Goal: Task Accomplishment & Management: Complete application form

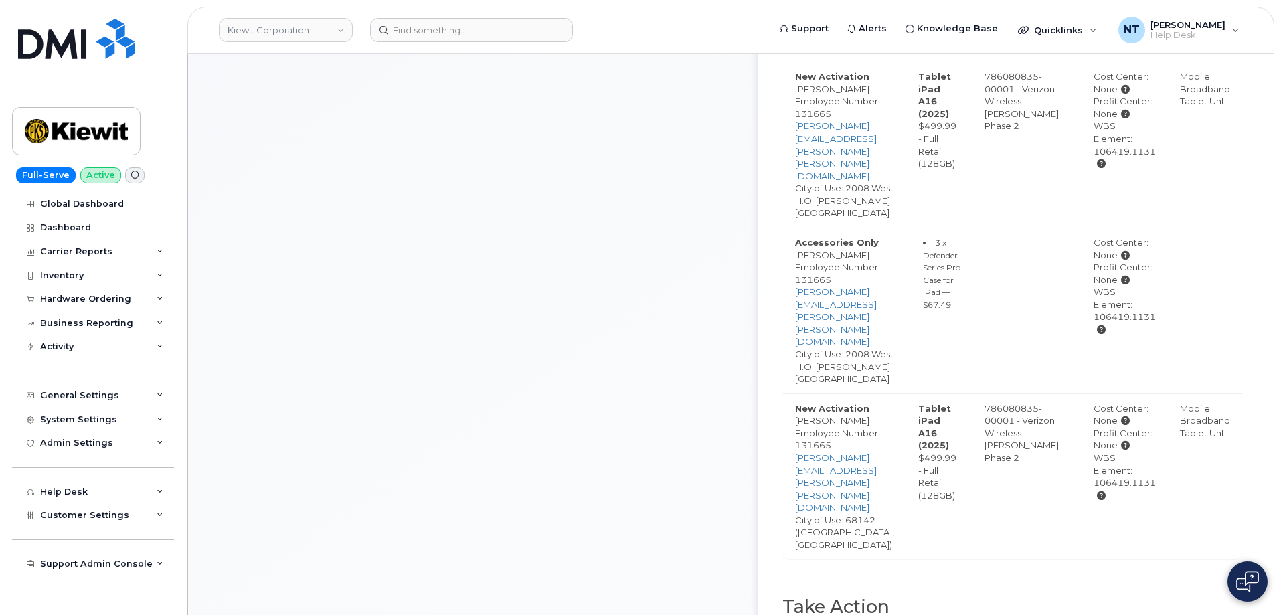
scroll to position [937, 0]
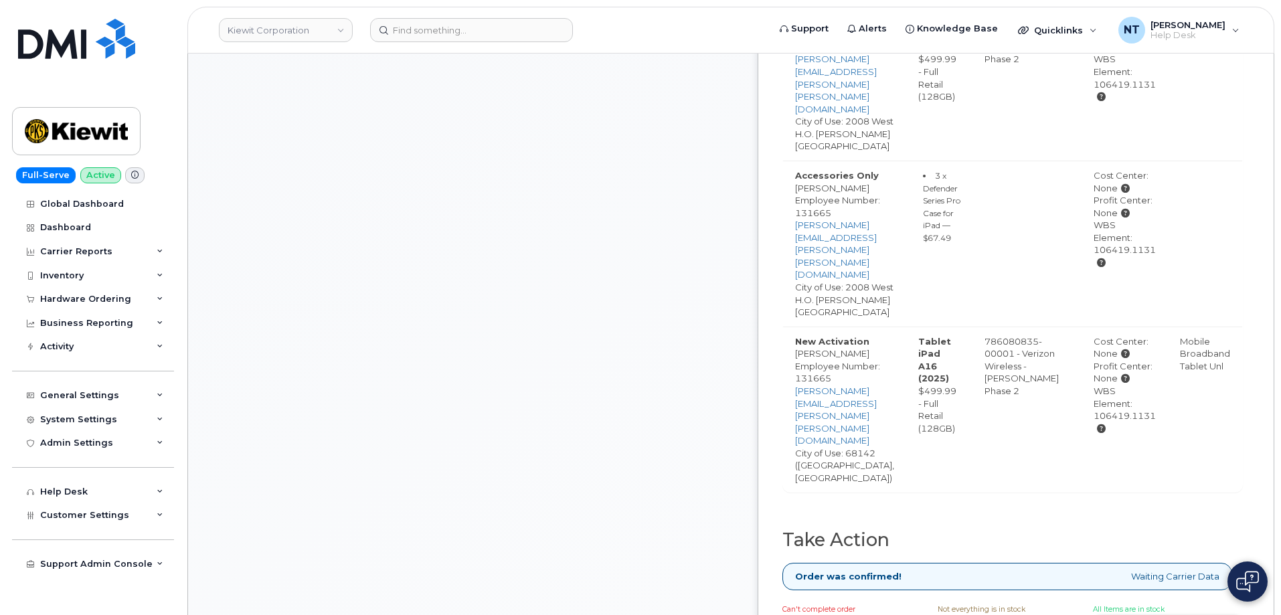
click at [1231, 614] on link "Complete Order" at bounding box center [1168, 627] width 150 height 25
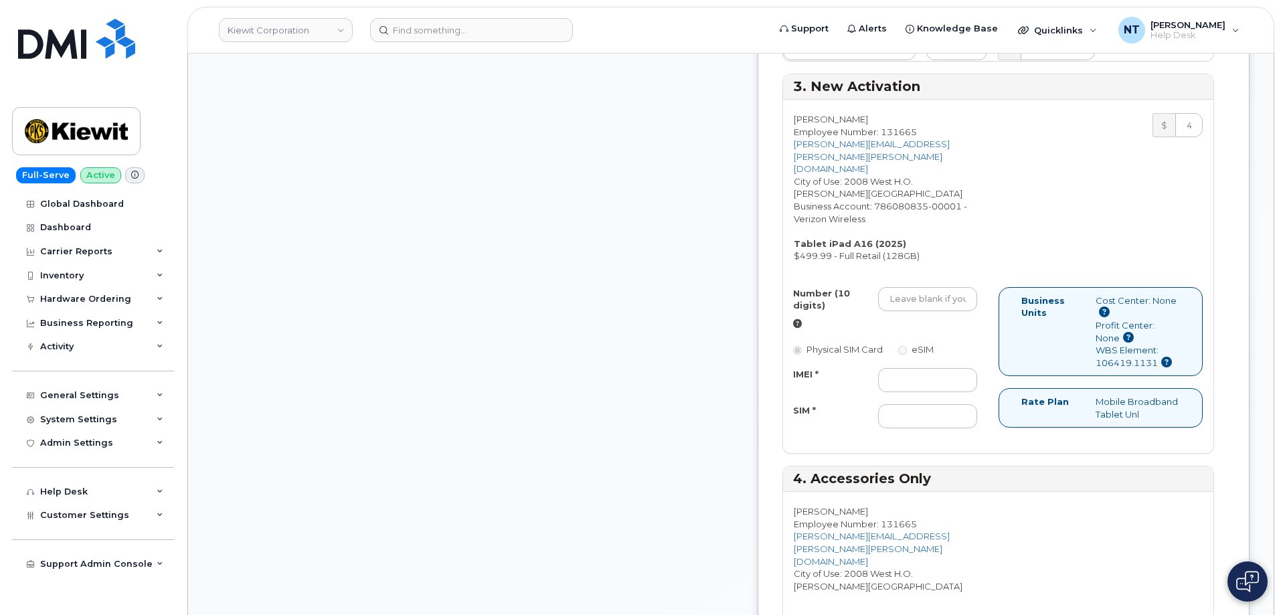
scroll to position [1071, 0]
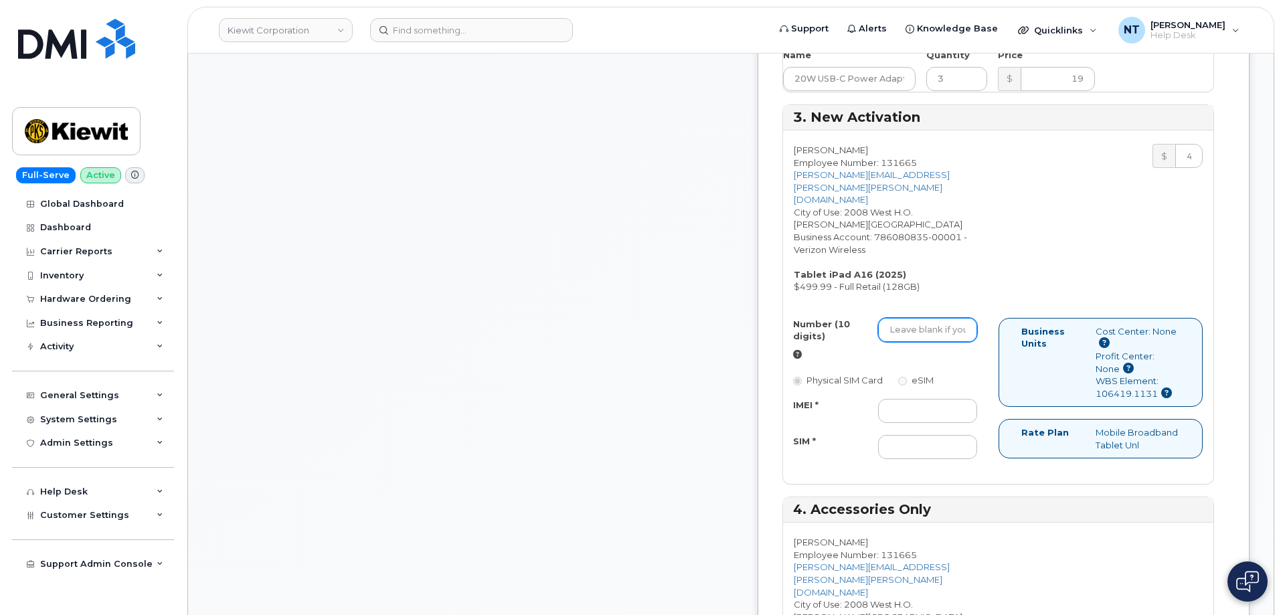
click at [952, 320] on input "Number (10 digits)" at bounding box center [927, 330] width 99 height 24
paste input "531-389-2085"
click at [968, 321] on input "531-389-2085" at bounding box center [927, 330] width 99 height 24
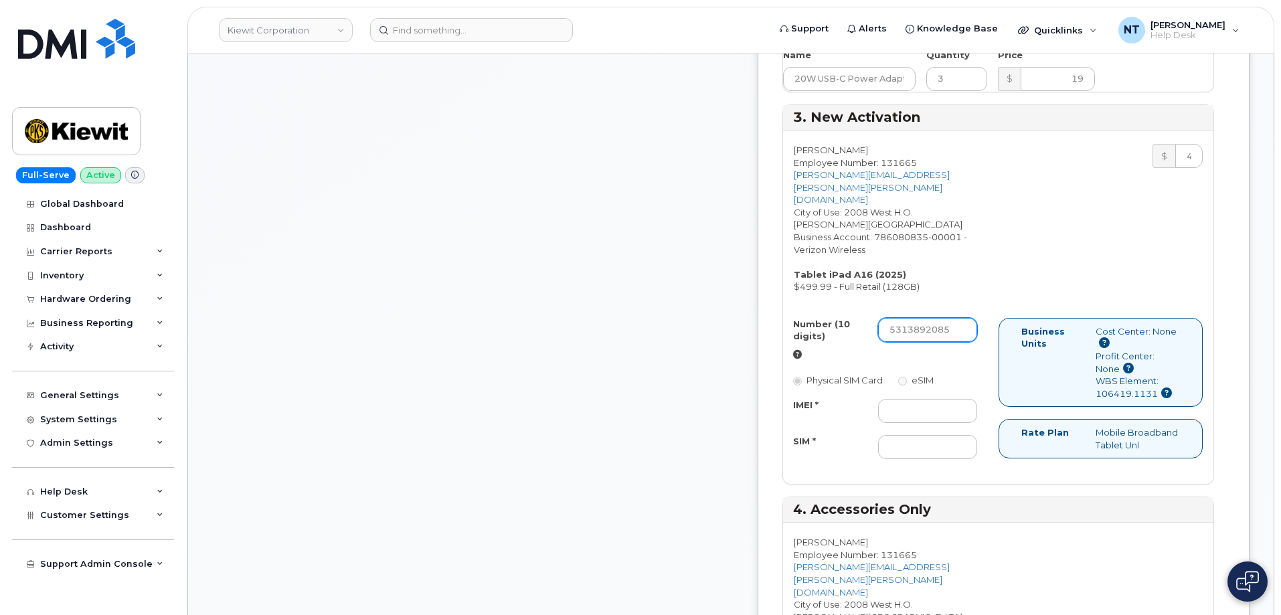
drag, startPoint x: 946, startPoint y: 319, endPoint x: 961, endPoint y: 323, distance: 16.1
click at [961, 323] on input "5313892085" at bounding box center [927, 330] width 99 height 24
type input "5313892085"
drag, startPoint x: 946, startPoint y: 400, endPoint x: 767, endPoint y: 300, distance: 204.3
click at [946, 400] on input "IMEI *" at bounding box center [927, 411] width 99 height 24
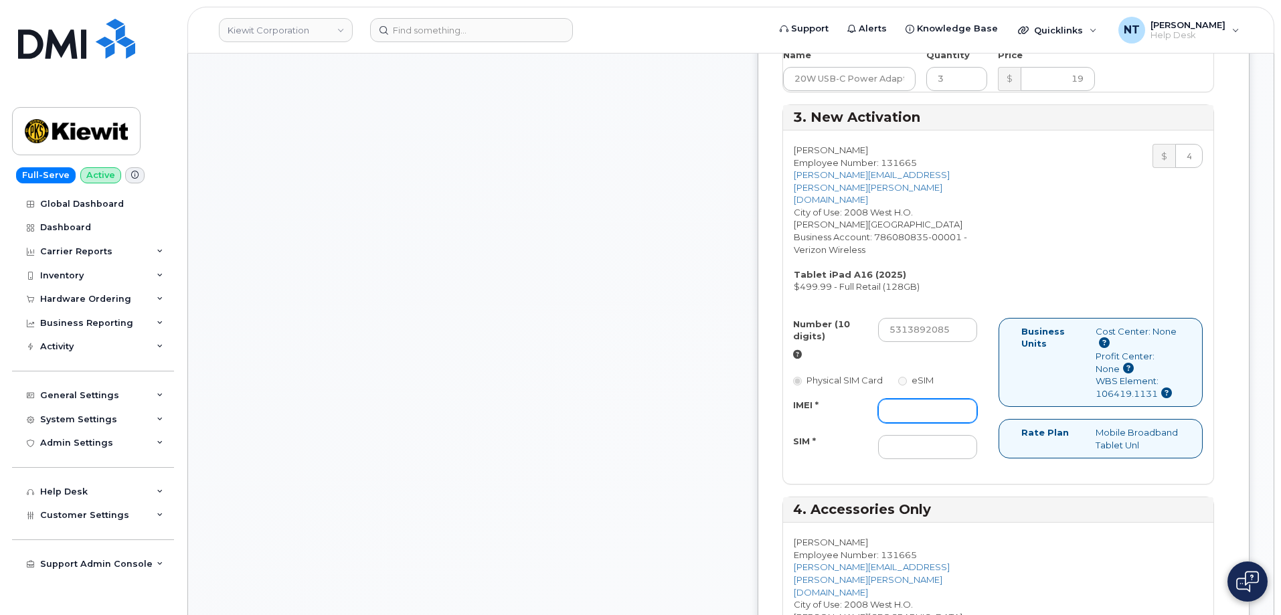
paste input "355205565300403"
type input "355205565300403"
click at [943, 435] on input "SIM *" at bounding box center [927, 447] width 99 height 24
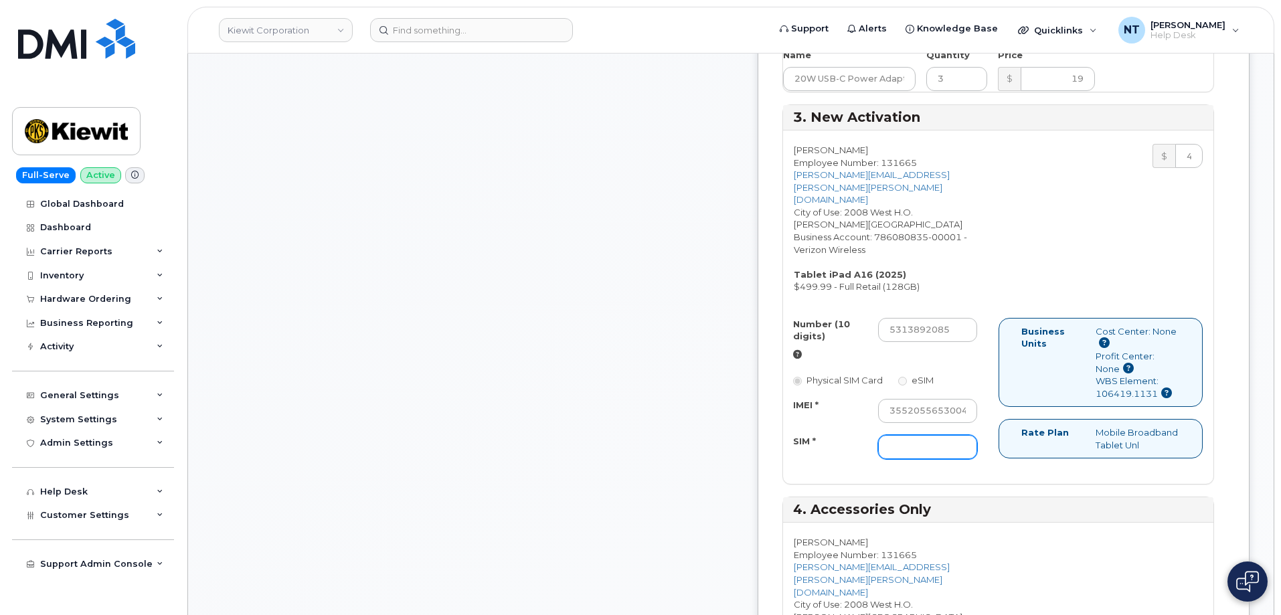
paste input "89049032007408888700218841460397"
type input "89049032007408888700218841460397"
click at [685, 352] on div "Comments jhelwagen@dminc.com Thanks, KIEWIT CORPORATION! Your order has been su…" at bounding box center [472, 486] width 521 height 2731
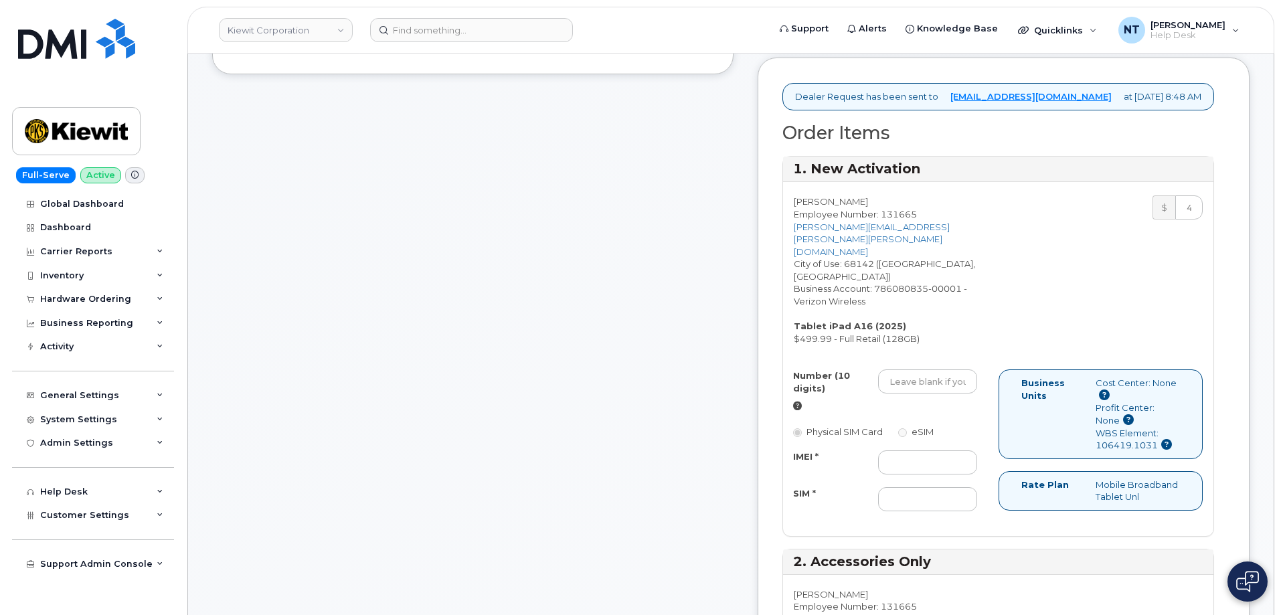
scroll to position [402, 0]
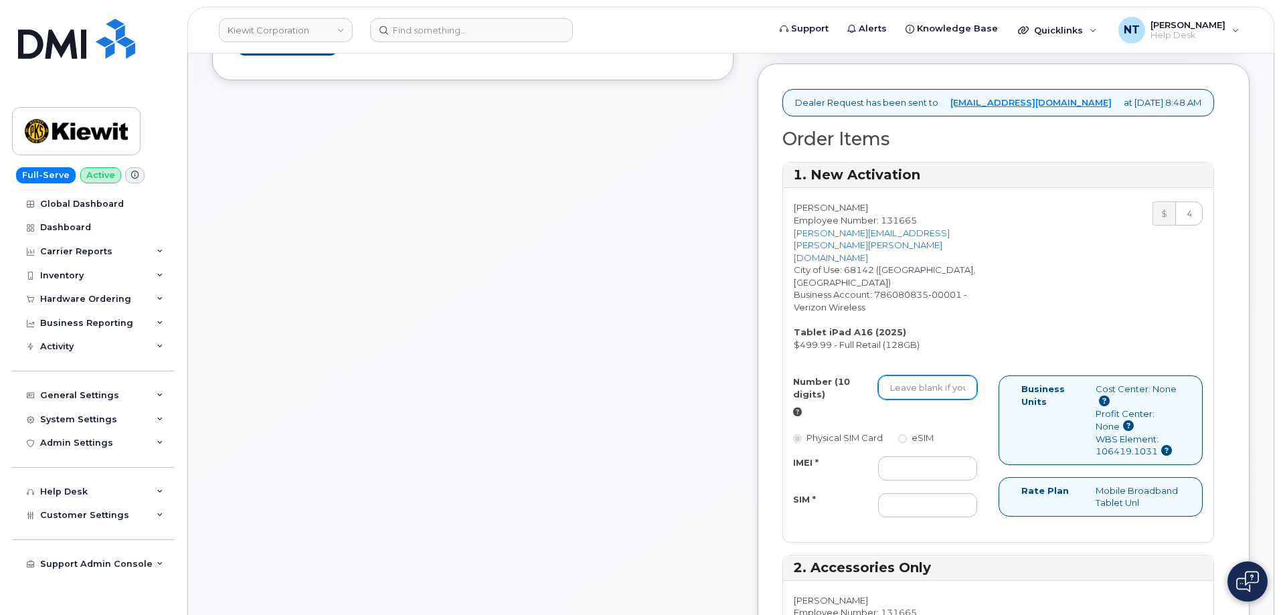
click at [932, 395] on input "Number (10 digits)" at bounding box center [927, 387] width 99 height 24
click at [927, 479] on input "IMEI *" at bounding box center [927, 468] width 99 height 24
paste input "355205565159643"
type input "355205565159643"
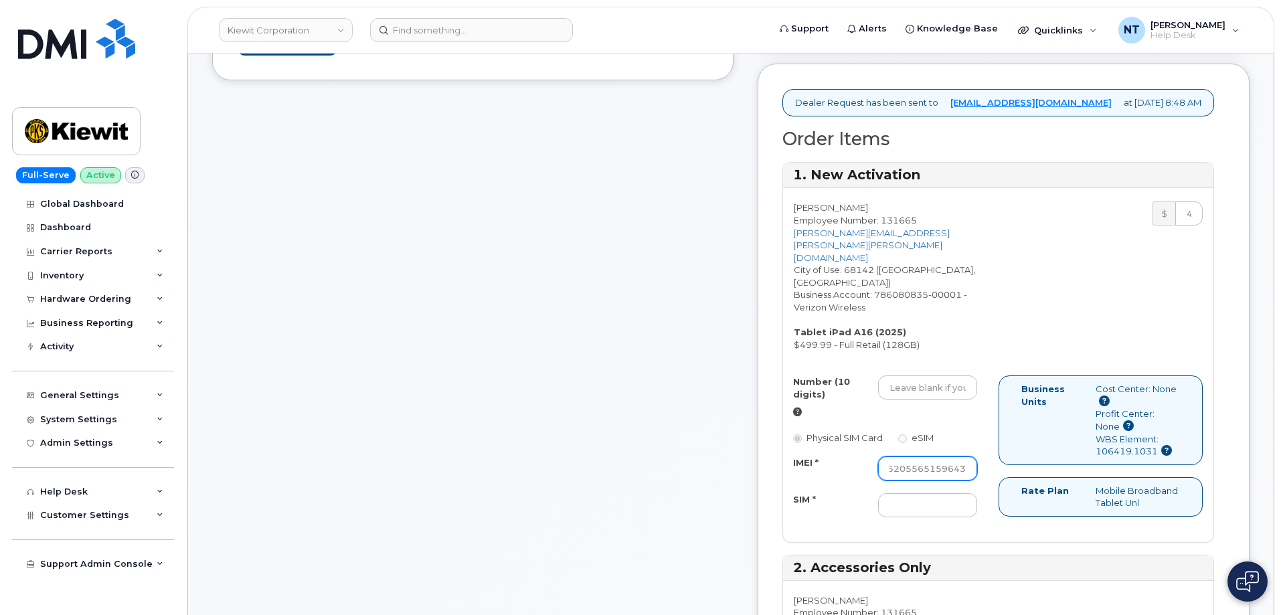
scroll to position [0, 0]
click at [960, 517] on input "SIM *" at bounding box center [927, 505] width 99 height 24
paste input "89049032007408888700218835165582"
type input "89049032007408888700218835165582"
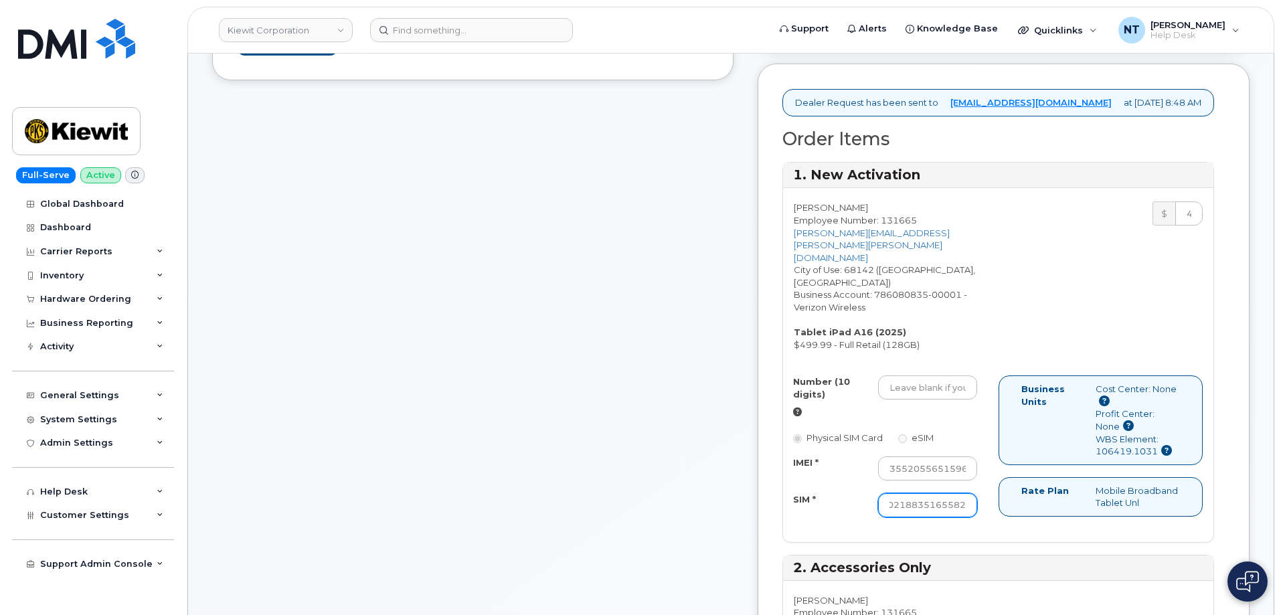
scroll to position [0, 0]
click at [946, 400] on input "Number (10 digits)" at bounding box center [927, 387] width 99 height 24
paste input "531-389-1888"
click at [968, 399] on input "531-389-1888" at bounding box center [927, 387] width 99 height 24
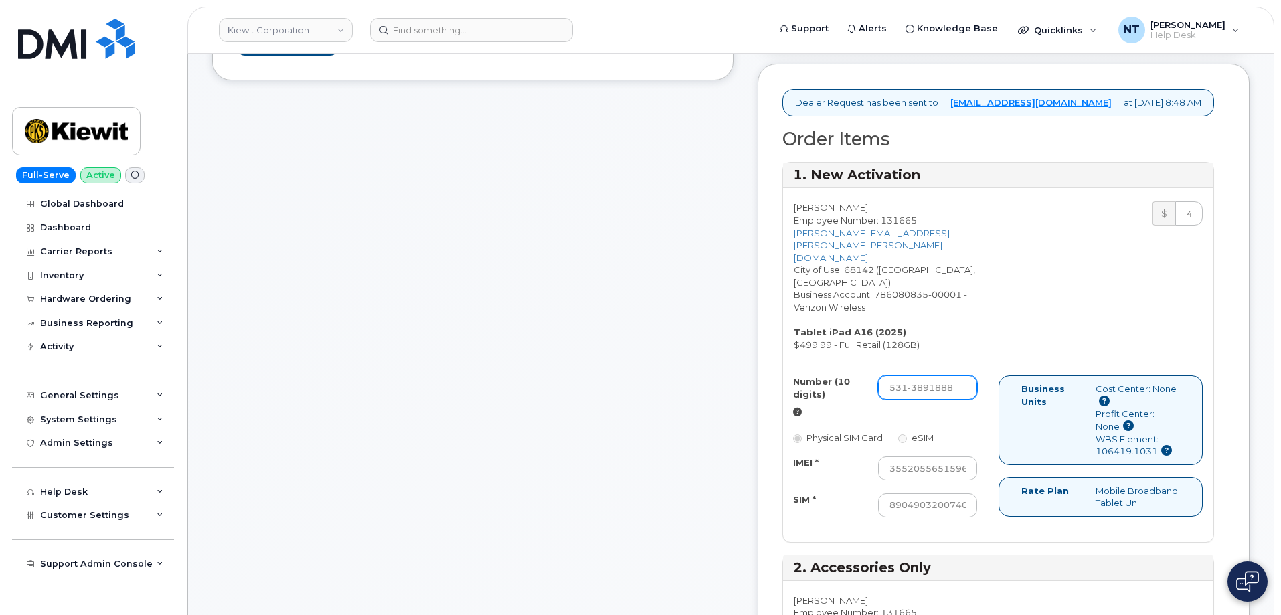
scroll to position [0, 1]
click at [948, 400] on input "531-3891888" at bounding box center [927, 387] width 99 height 24
type input "5313891888"
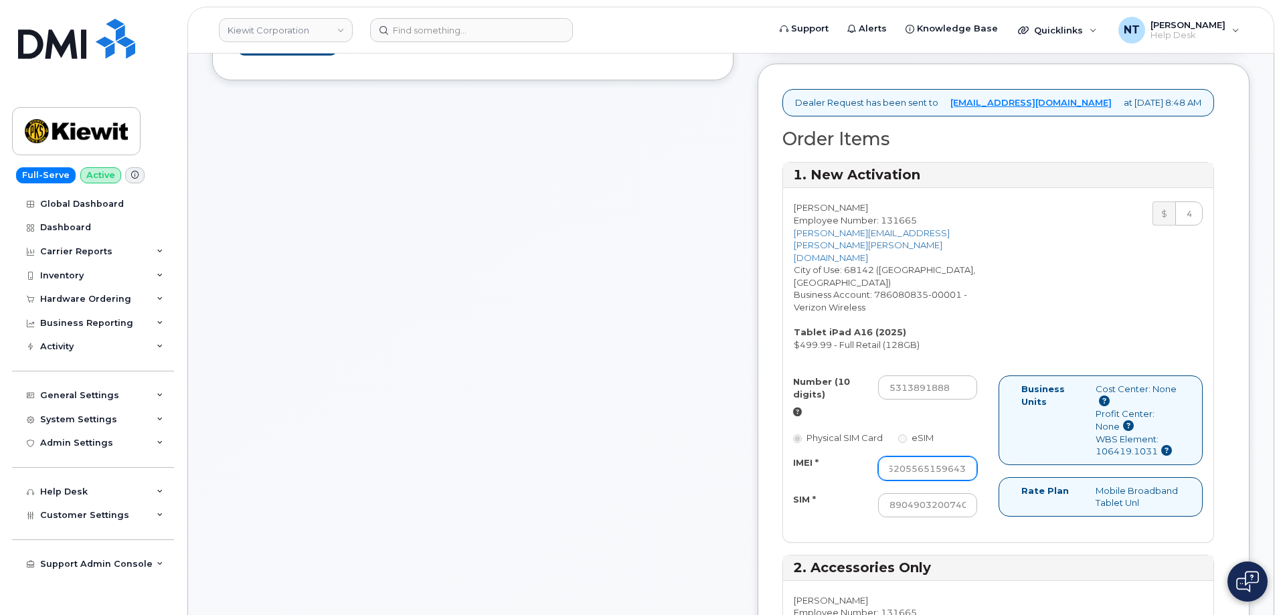
drag, startPoint x: 962, startPoint y: 480, endPoint x: 1049, endPoint y: 491, distance: 87.7
click at [1049, 491] on div "Number (10 digits) 5313891888 Physical SIM Card eSIM IMEI * 355205565159643 SIM…" at bounding box center [998, 452] width 430 height 154
drag, startPoint x: 972, startPoint y: 517, endPoint x: 1050, endPoint y: 524, distance: 78.6
click at [1050, 524] on div "Number (10 digits) 5313891888 Physical SIM Card eSIM IMEI * 355205565159643 SIM…" at bounding box center [998, 452] width 430 height 154
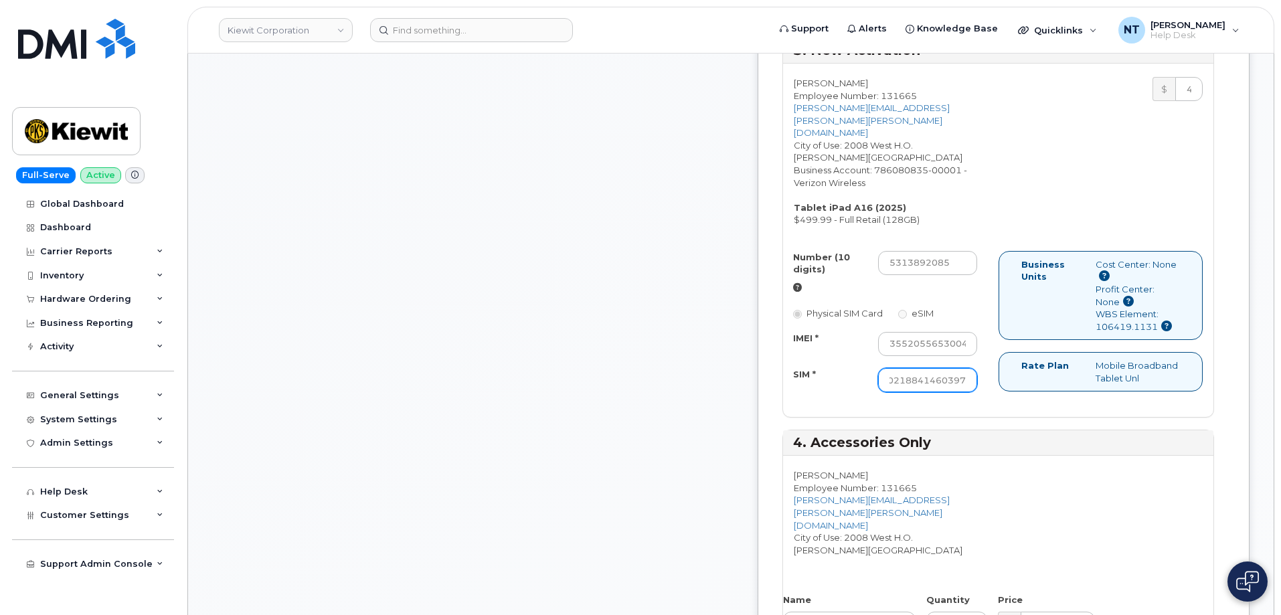
drag, startPoint x: 945, startPoint y: 362, endPoint x: 1023, endPoint y: 373, distance: 78.4
click at [1023, 373] on div "Number (10 digits) 5313892085 Physical SIM Card eSIM IMEI * 355205565300403 SIM…" at bounding box center [998, 328] width 430 height 154
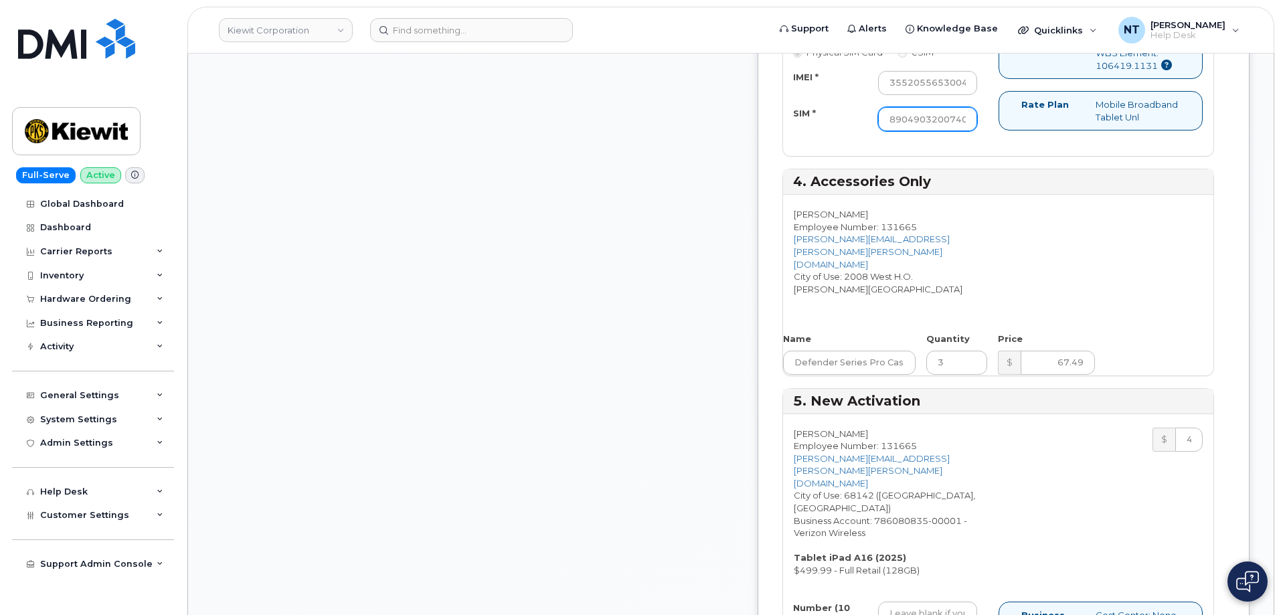
scroll to position [1405, 0]
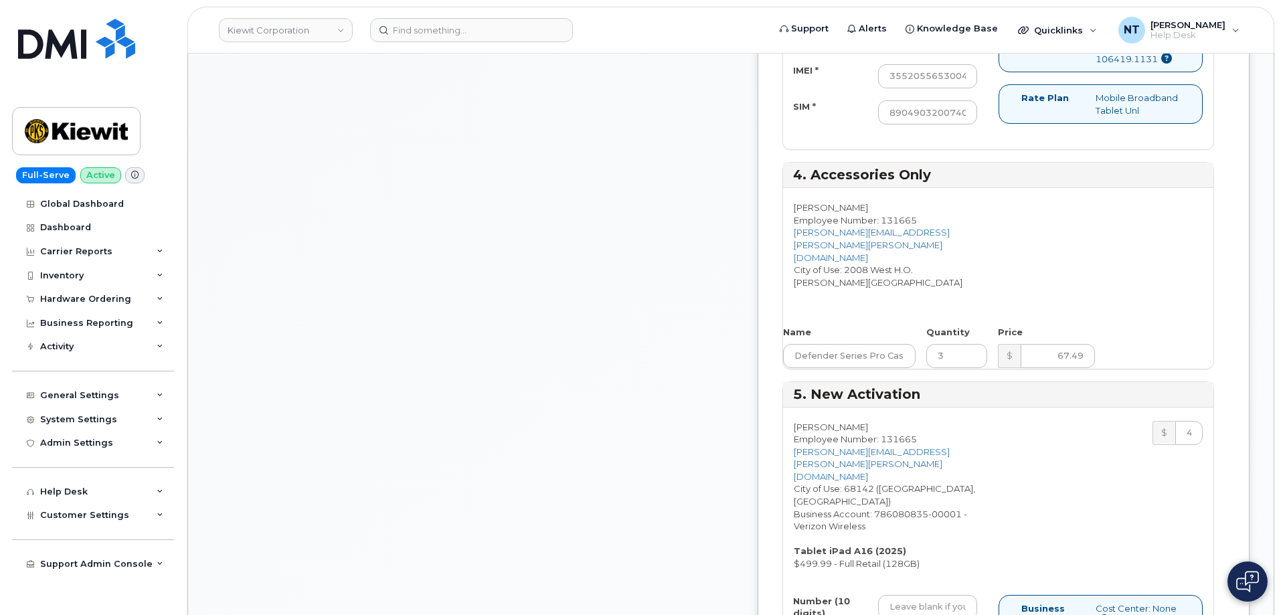
click at [733, 319] on div "Comments jhelwagen@dminc.com Thanks, KIEWIT CORPORATION! Your order has been su…" at bounding box center [472, 152] width 521 height 2731
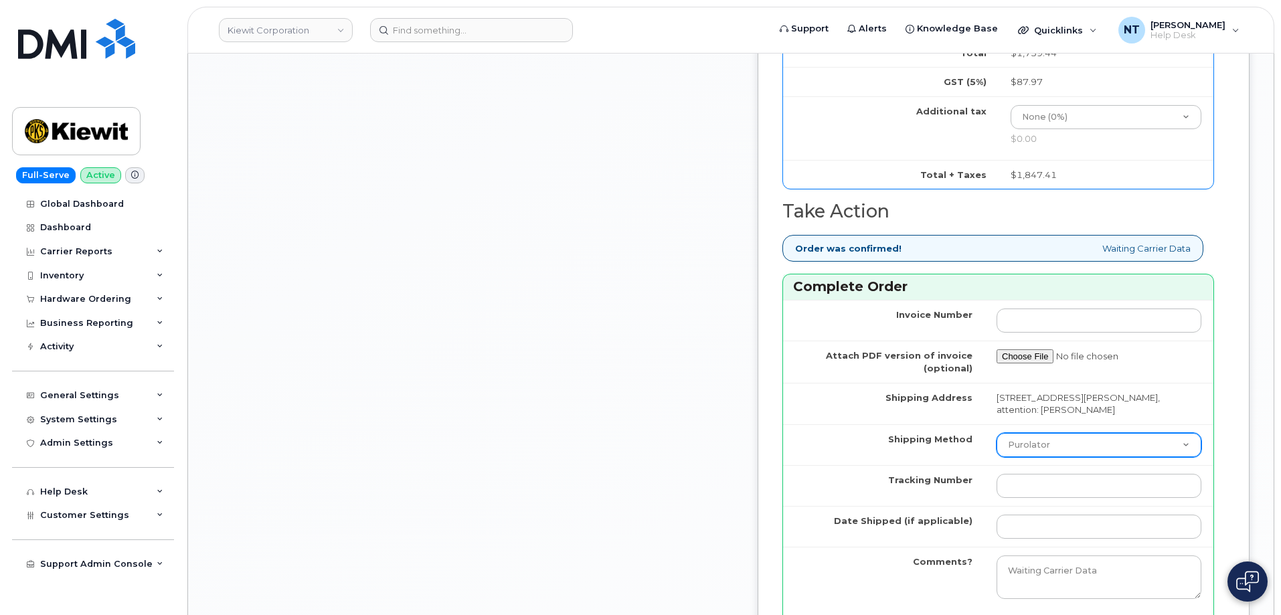
scroll to position [2208, 0]
click at [1043, 432] on select "Purolator UPS FedEx Canada Post Courier Other Drop Off Pick Up" at bounding box center [1098, 444] width 205 height 24
select select "FedEx"
click at [996, 432] on select "Purolator UPS FedEx Canada Post Courier Other Drop Off Pick Up" at bounding box center [1098, 444] width 205 height 24
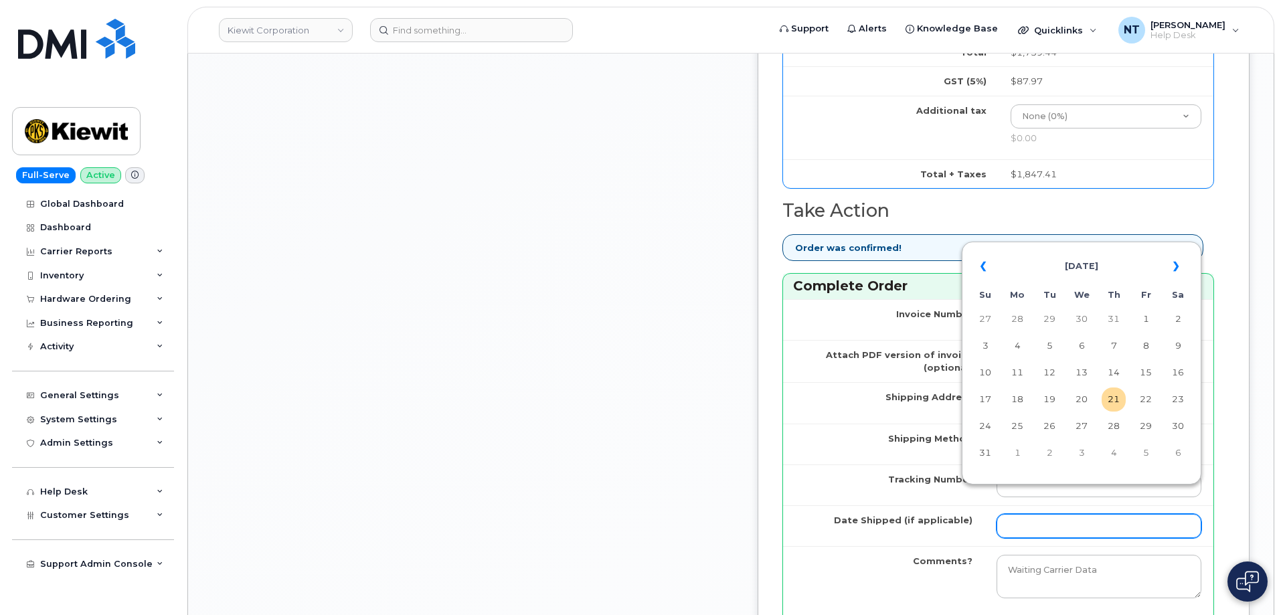
click at [1045, 514] on input "Date Shipped (if applicable)" at bounding box center [1098, 526] width 205 height 24
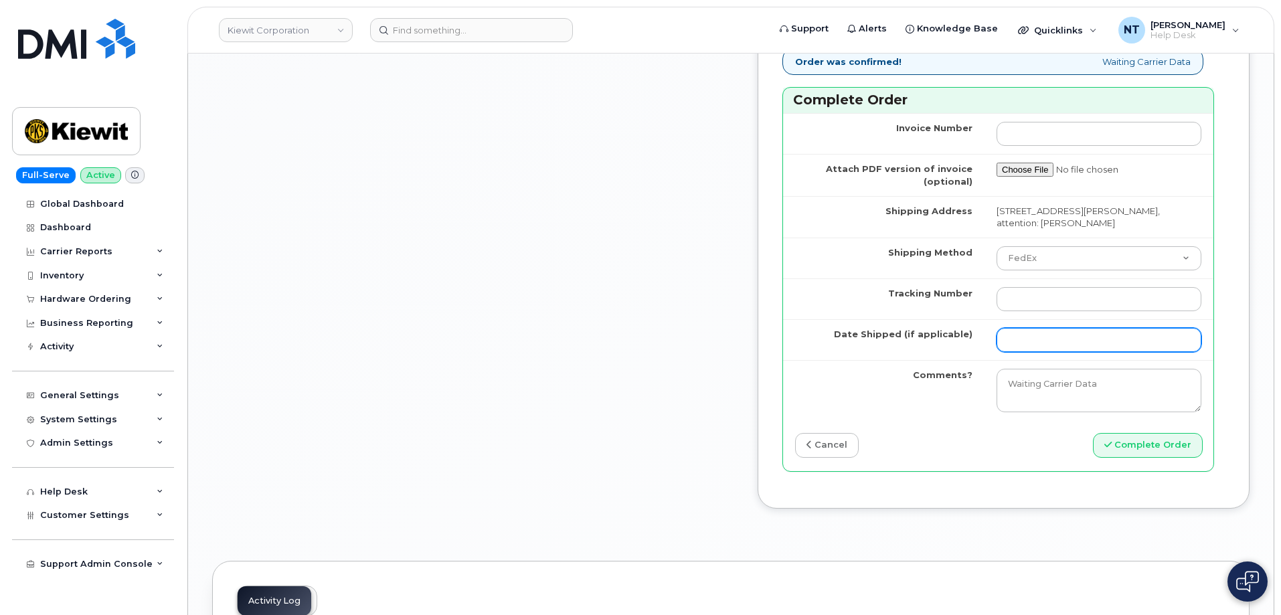
scroll to position [2409, 0]
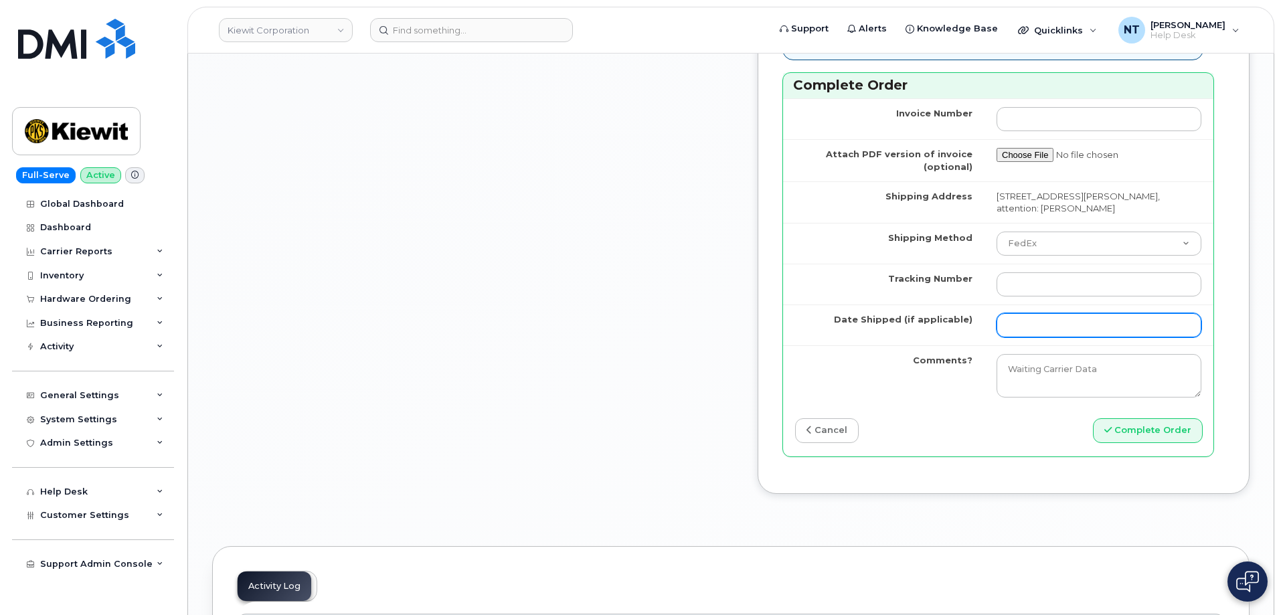
click at [1037, 313] on input "Date Shipped (if applicable)" at bounding box center [1098, 325] width 205 height 24
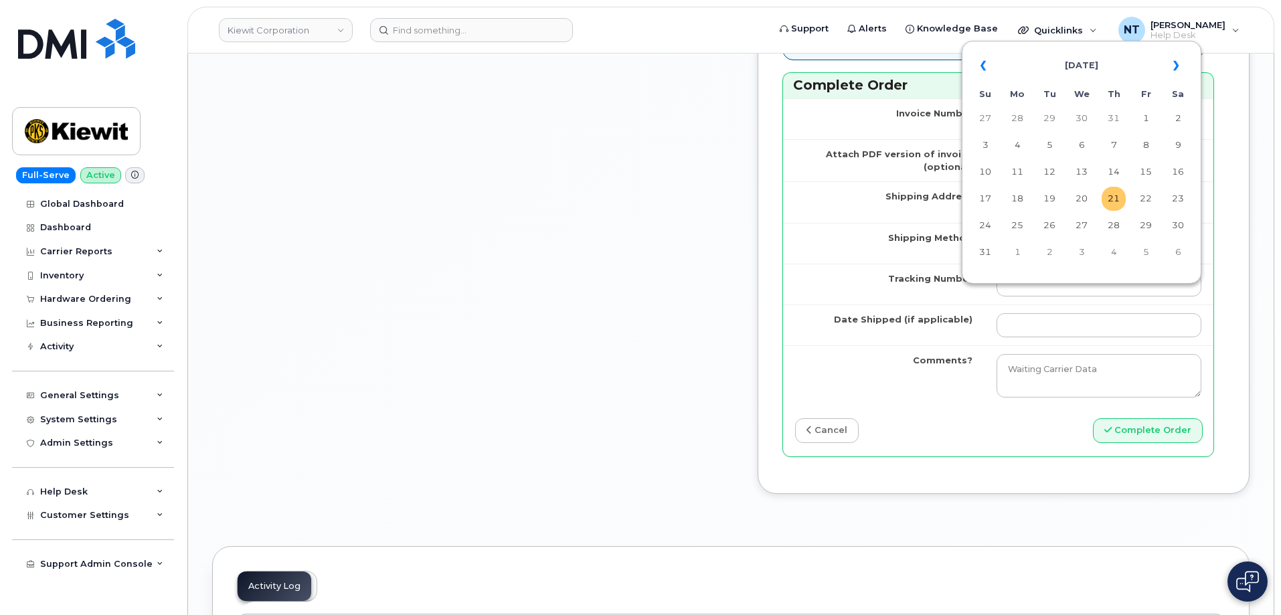
click at [1117, 197] on td "21" at bounding box center [1114, 199] width 24 height 24
type input "2025-08-21"
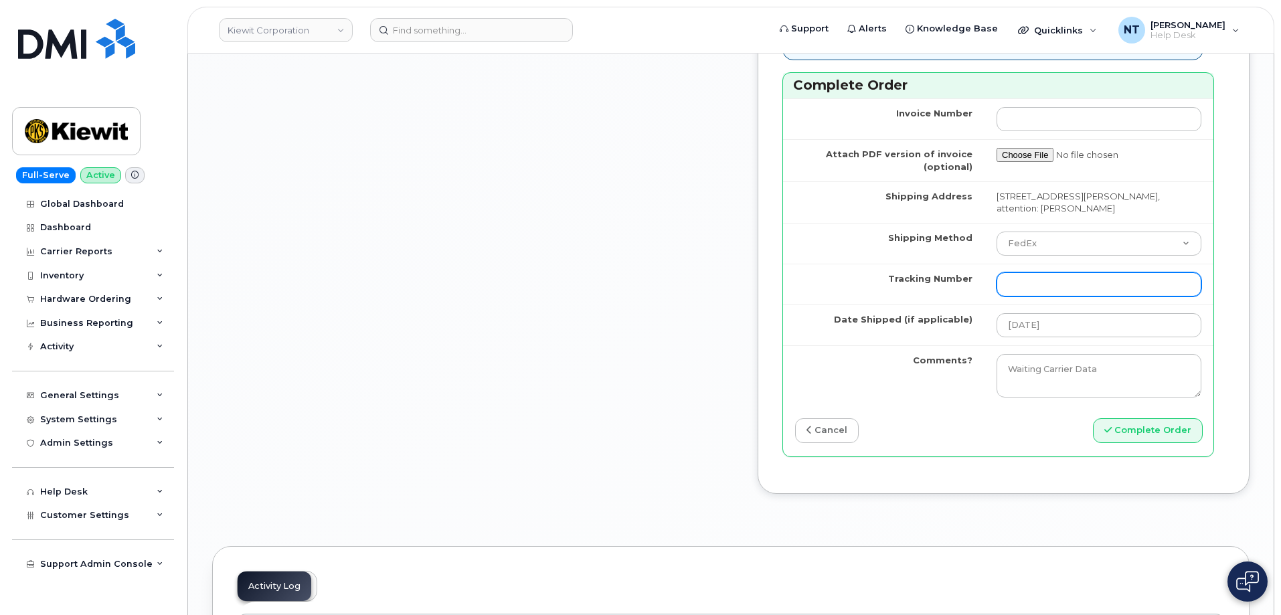
click at [1061, 272] on input "Tracking Number" at bounding box center [1098, 284] width 205 height 24
paste input "444401113309"
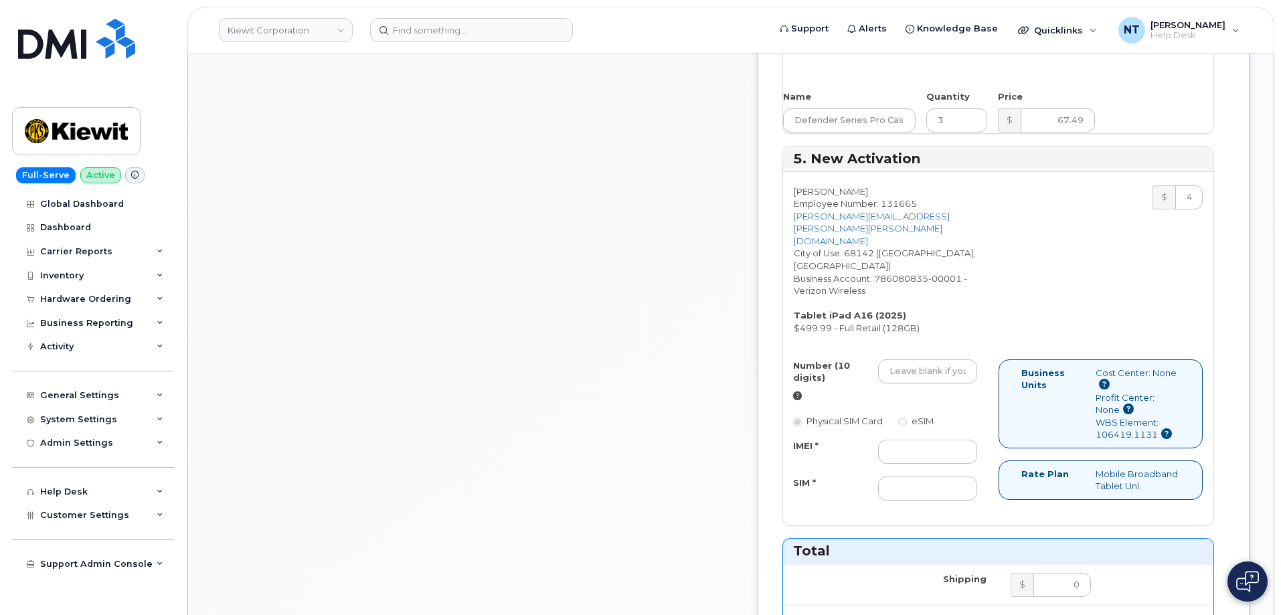
scroll to position [1673, 0]
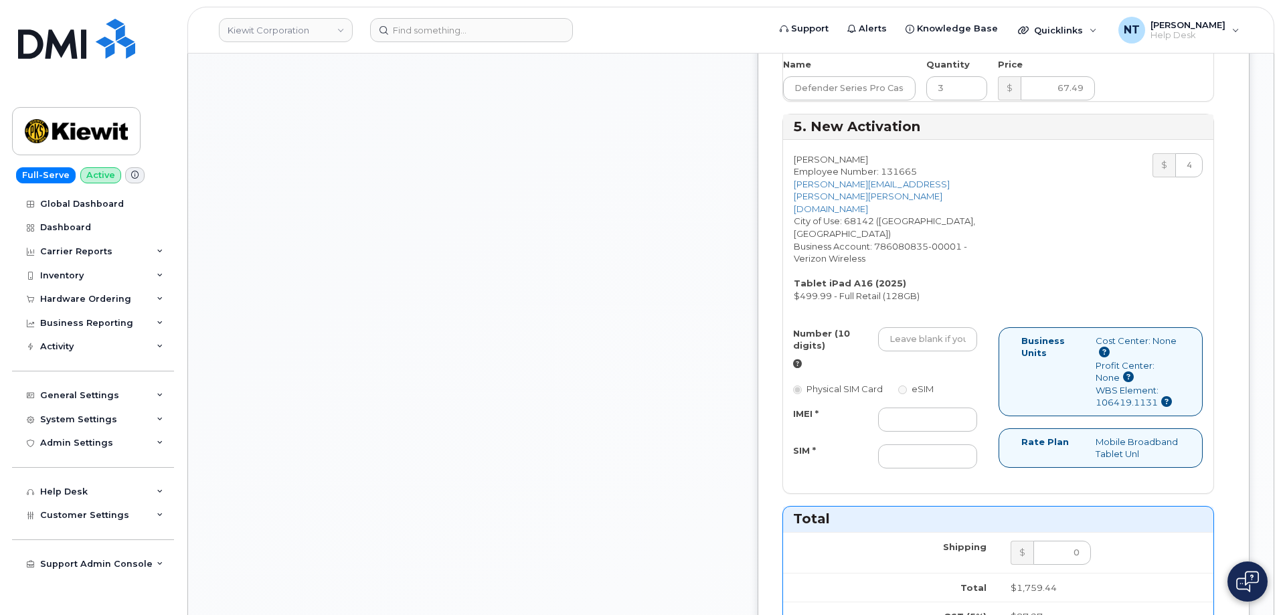
type input "444401113309"
click at [958, 408] on input "IMEI *" at bounding box center [927, 420] width 99 height 24
paste input "355205565865884"
type input "355205565865884"
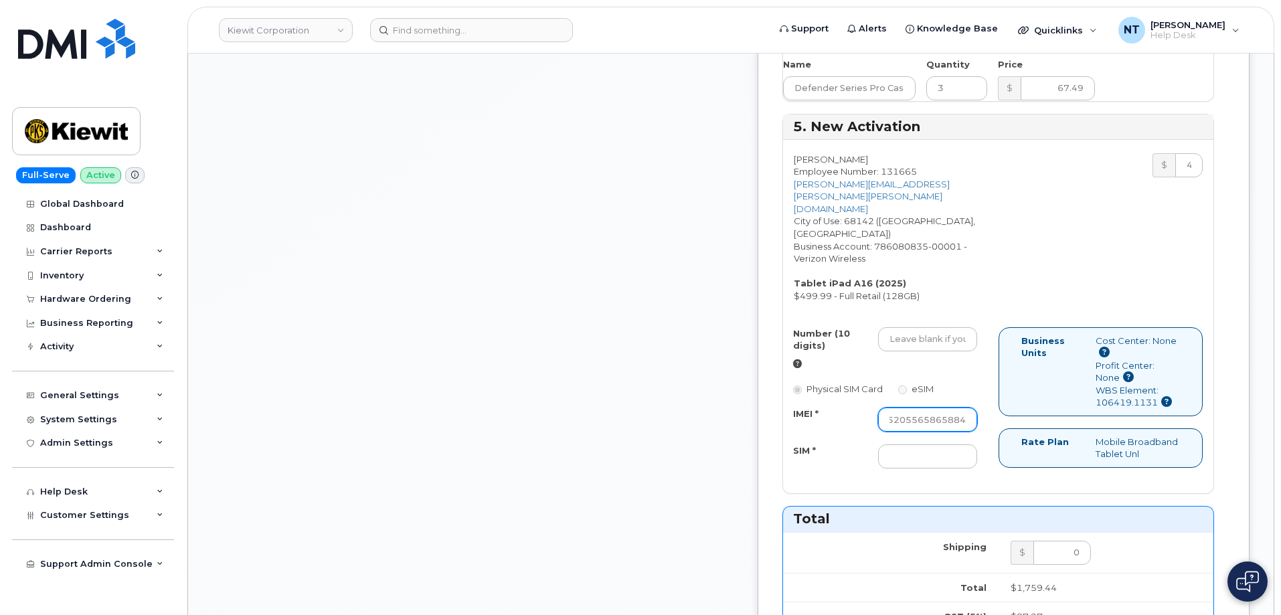
scroll to position [0, 0]
click at [962, 444] on input "SIM *" at bounding box center [927, 456] width 99 height 24
paste input "89049032007408888700218913883119"
type input "89049032007408888700218913883119"
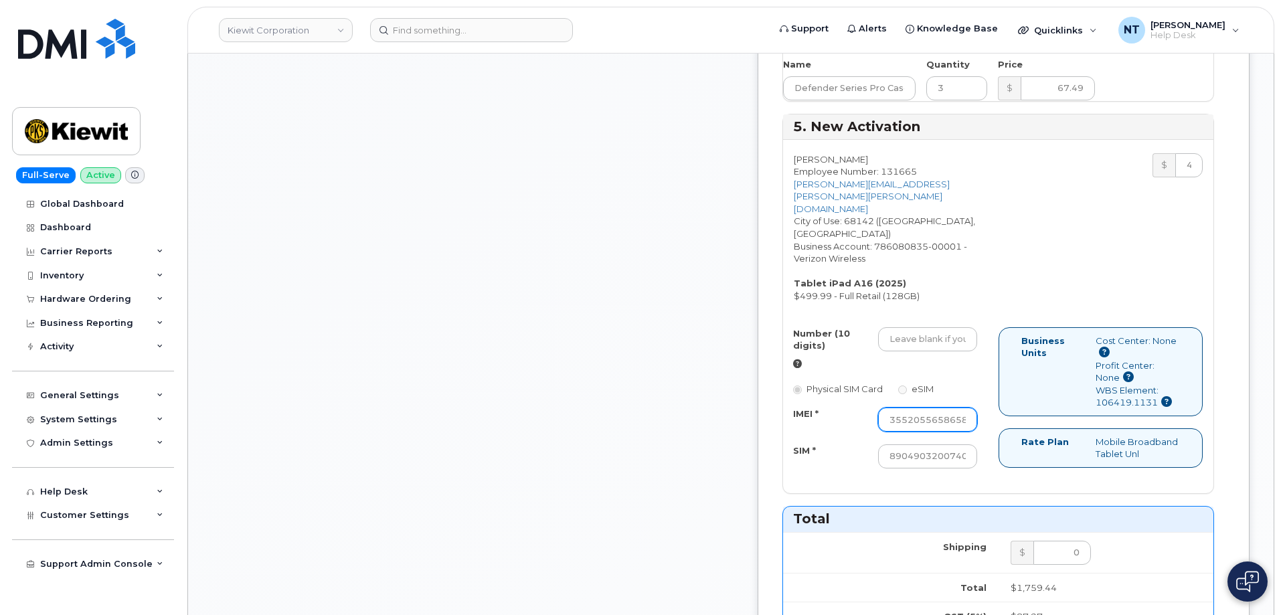
scroll to position [0, 27]
drag, startPoint x: 966, startPoint y: 371, endPoint x: 1043, endPoint y: 371, distance: 77.6
click at [1043, 371] on div "Number (10 digits) Physical SIM Card eSIM IMEI * 355205565865884 SIM * 89049032…" at bounding box center [998, 404] width 430 height 154
click at [935, 327] on input "Number (10 digits)" at bounding box center [927, 339] width 99 height 24
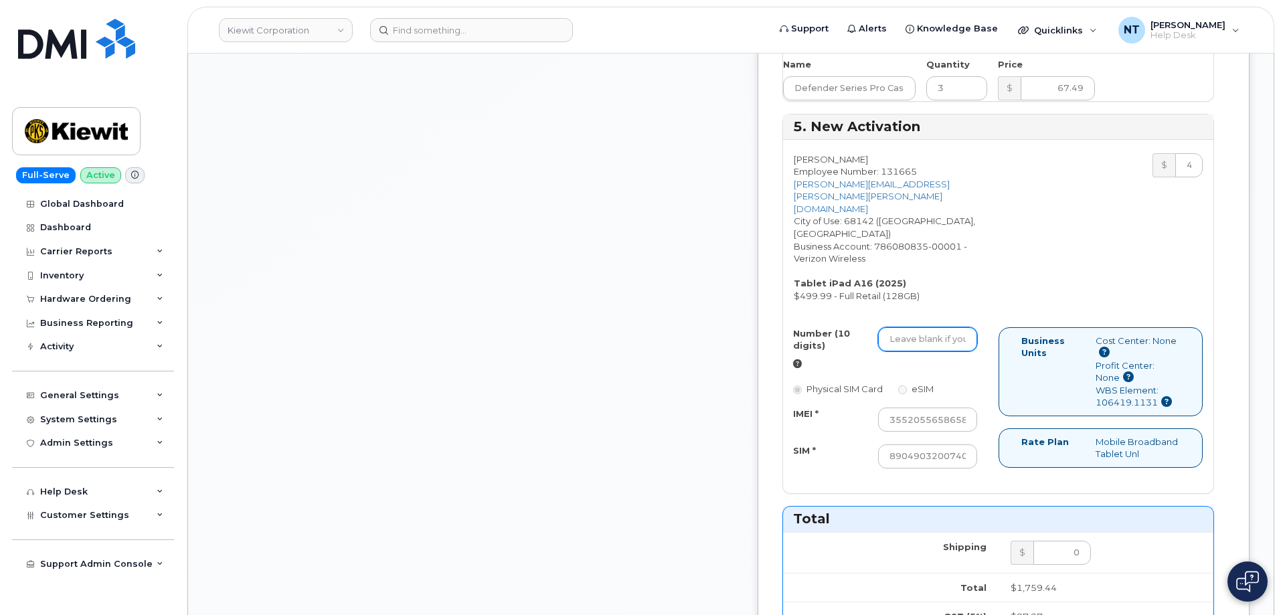
paste input "531-389-1978"
click at [968, 327] on input "531-389-1978" at bounding box center [927, 339] width 99 height 24
click at [948, 327] on input "531-3891978" at bounding box center [927, 339] width 99 height 24
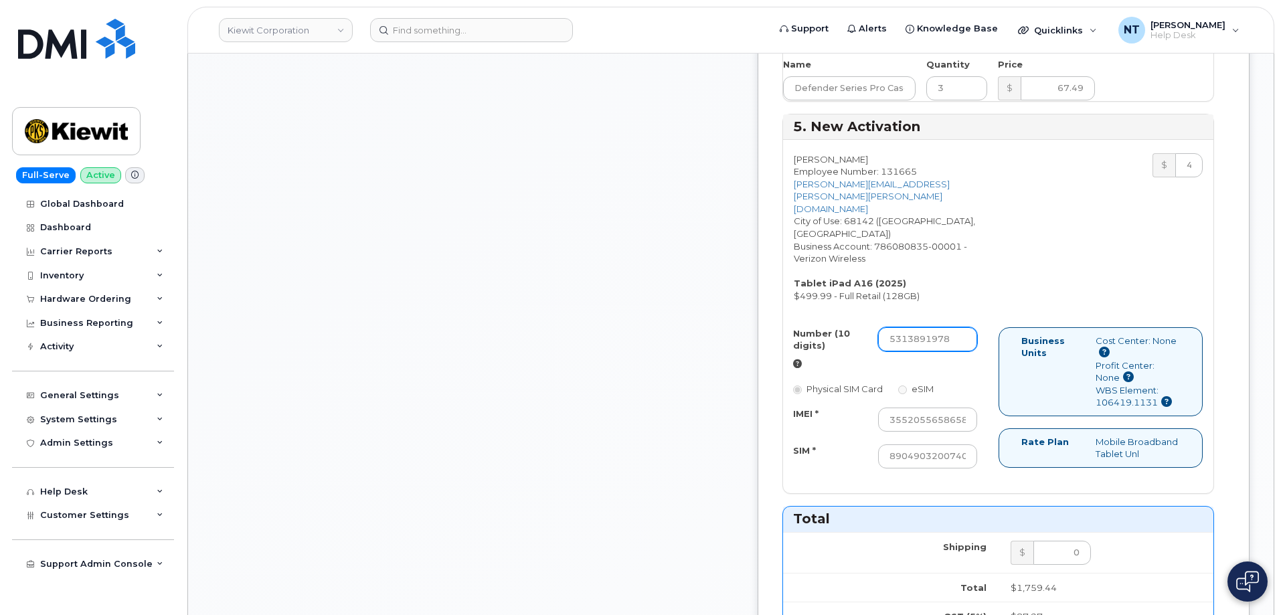
scroll to position [0, 0]
drag, startPoint x: 944, startPoint y: 288, endPoint x: 962, endPoint y: 292, distance: 17.7
click at [962, 327] on input "5313891978" at bounding box center [927, 339] width 99 height 24
type input "5313891978"
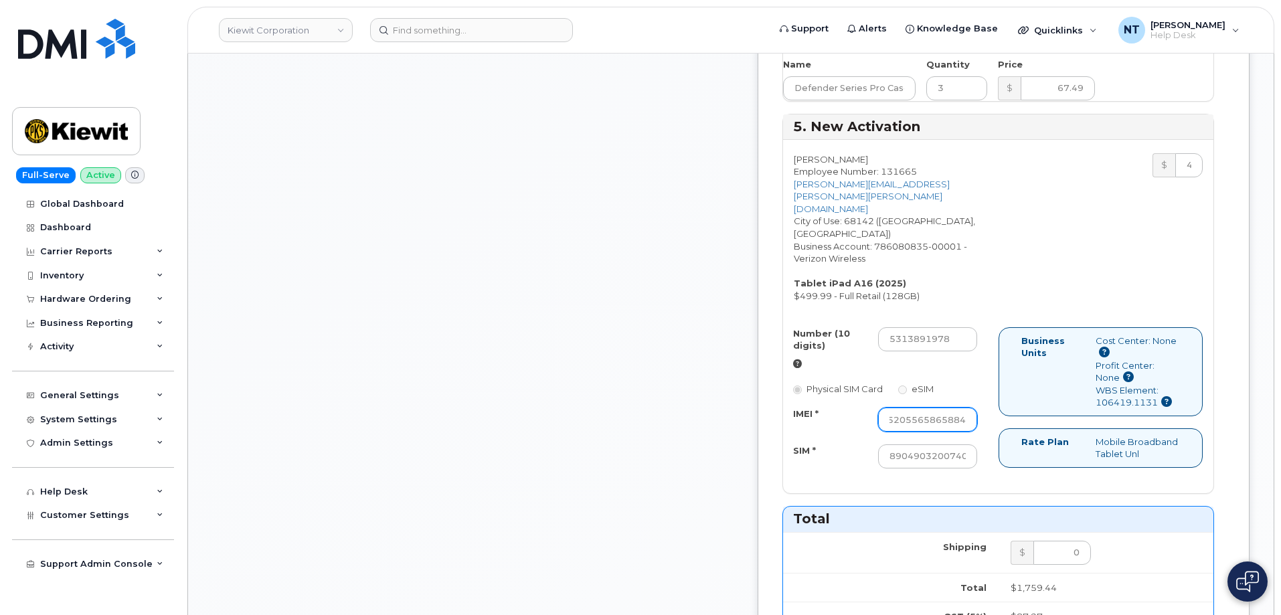
drag, startPoint x: 936, startPoint y: 369, endPoint x: 1045, endPoint y: 376, distance: 108.7
click at [1045, 376] on div "Number (10 digits) 5313891978 Physical SIM Card eSIM IMEI * 355205565865884 SIM…" at bounding box center [998, 404] width 430 height 154
drag, startPoint x: 960, startPoint y: 404, endPoint x: 1027, endPoint y: 409, distance: 67.1
click at [1027, 409] on div "Number (10 digits) 5313891978 Physical SIM Card eSIM IMEI * 355205565865884 SIM…" at bounding box center [998, 404] width 430 height 154
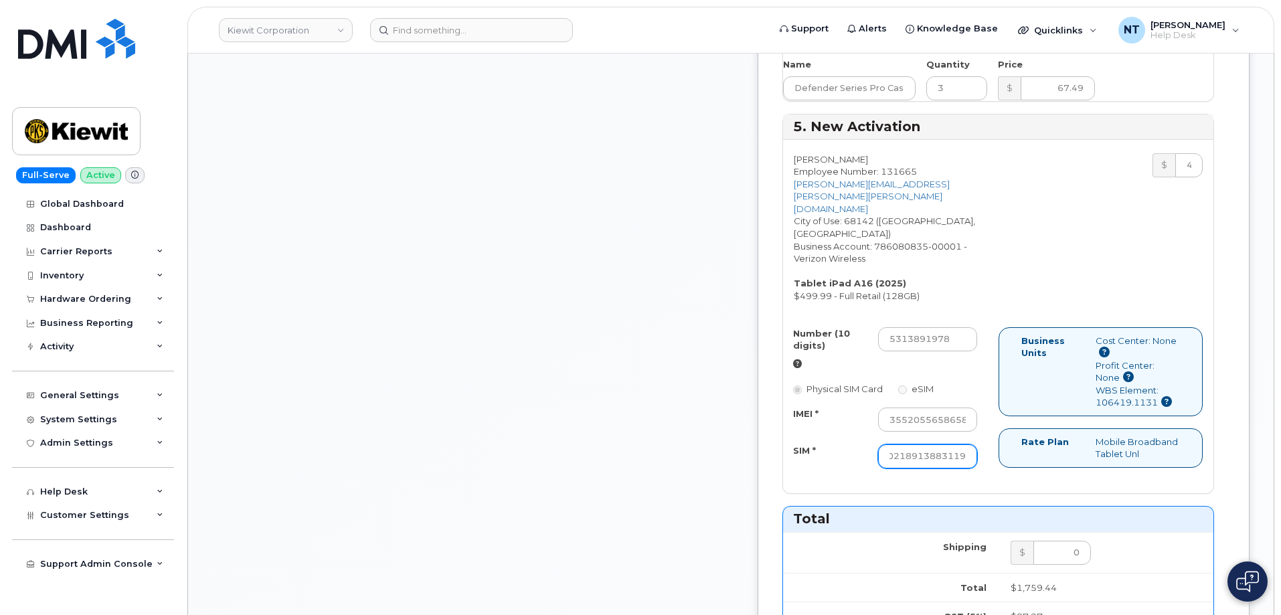
click at [976, 444] on input "89049032007408888700218913883119" at bounding box center [927, 456] width 99 height 24
drag, startPoint x: 960, startPoint y: 403, endPoint x: 1015, endPoint y: 409, distance: 55.2
click at [999, 409] on div "Number (10 digits) 5313891978 Physical SIM Card eSIM IMEI * 355205565865884 SIM…" at bounding box center [890, 404] width 215 height 154
click at [977, 444] on input "89049032007408888700218913883119" at bounding box center [927, 456] width 99 height 24
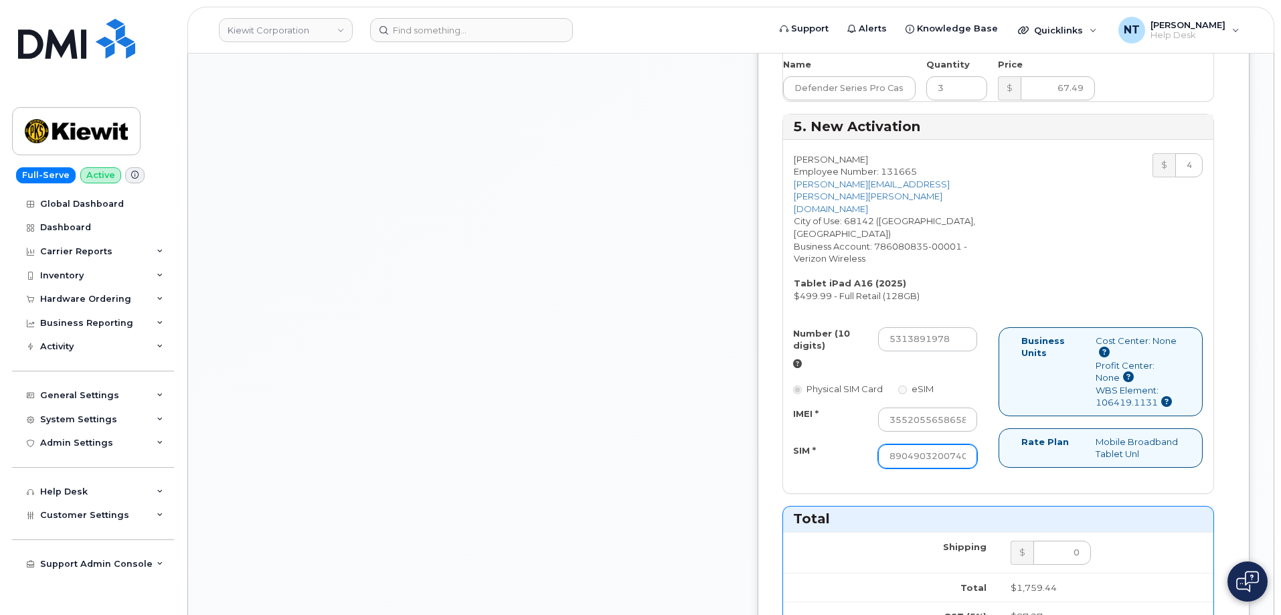
drag, startPoint x: 992, startPoint y: 404, endPoint x: 840, endPoint y: 404, distance: 152.6
click at [840, 444] on div "SIM * 89049032007408888700218913883119" at bounding box center [885, 456] width 205 height 24
click at [1002, 434] on div "Number (10 digits) 5313891978 Physical SIM Card eSIM IMEI * 355205565865884 SIM…" at bounding box center [998, 404] width 430 height 154
drag, startPoint x: 970, startPoint y: 366, endPoint x: 1015, endPoint y: 371, distance: 45.2
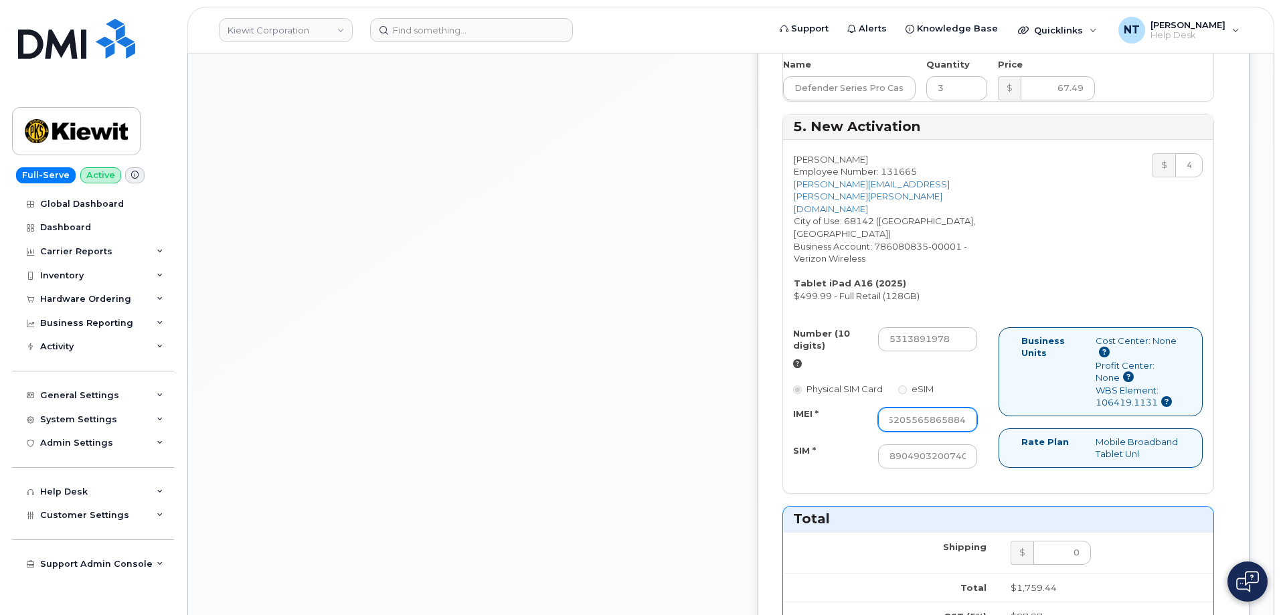
click at [999, 371] on div "Number (10 digits) 5313891978 Physical SIM Card eSIM IMEI * 355205565865884 SIM…" at bounding box center [890, 404] width 215 height 154
click at [1011, 440] on div "Number (10 digits) 5313891978 Physical SIM Card eSIM IMEI * 355205565865884 SIM…" at bounding box center [998, 404] width 430 height 154
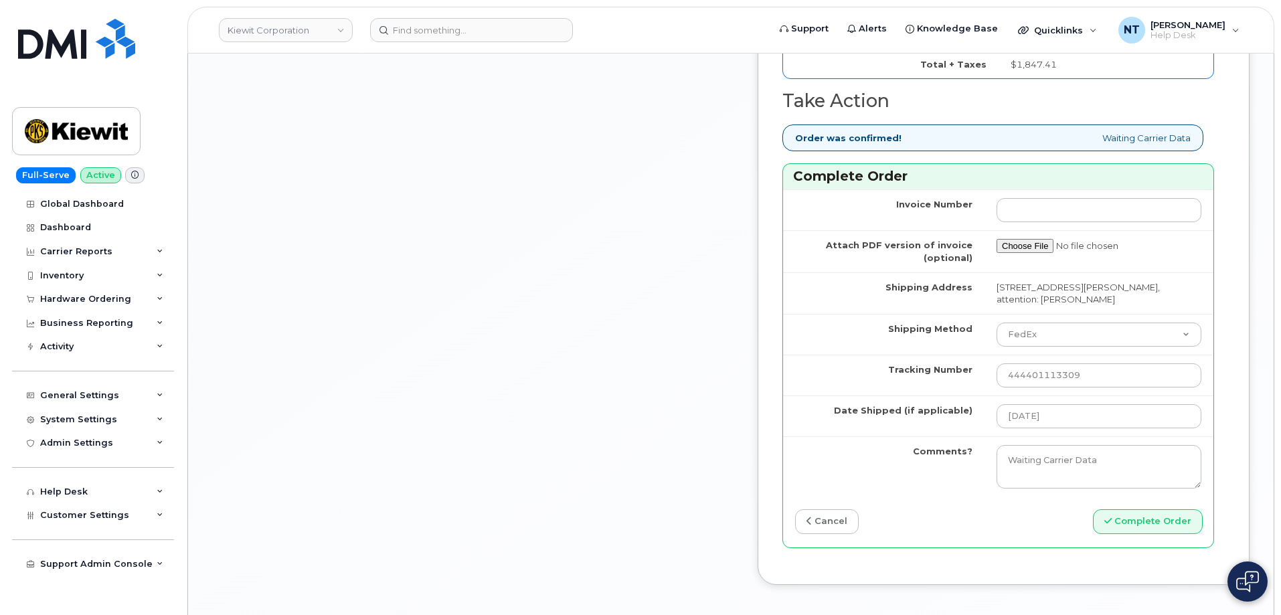
scroll to position [2342, 0]
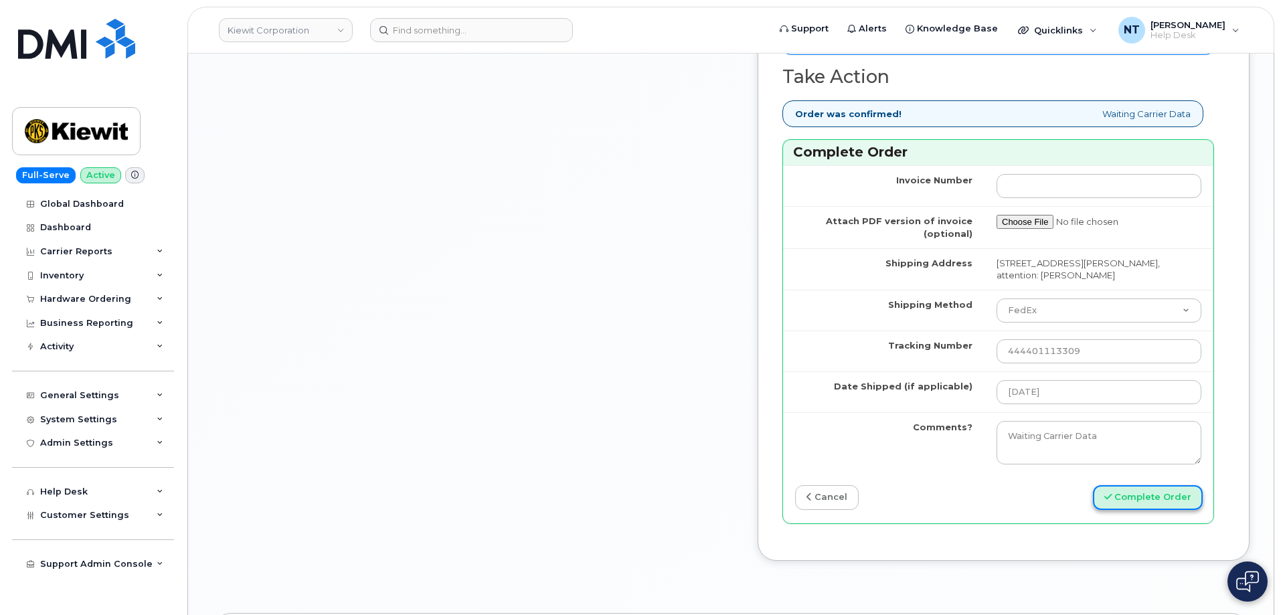
click at [1138, 485] on button "Complete Order" at bounding box center [1148, 497] width 110 height 25
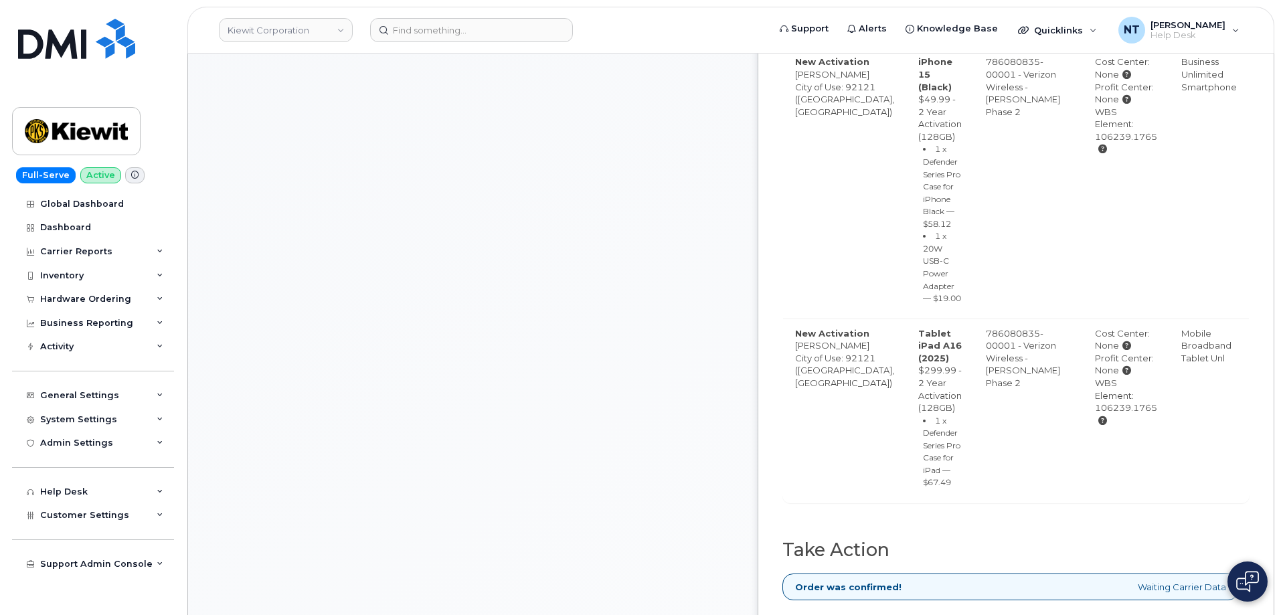
scroll to position [1004, 0]
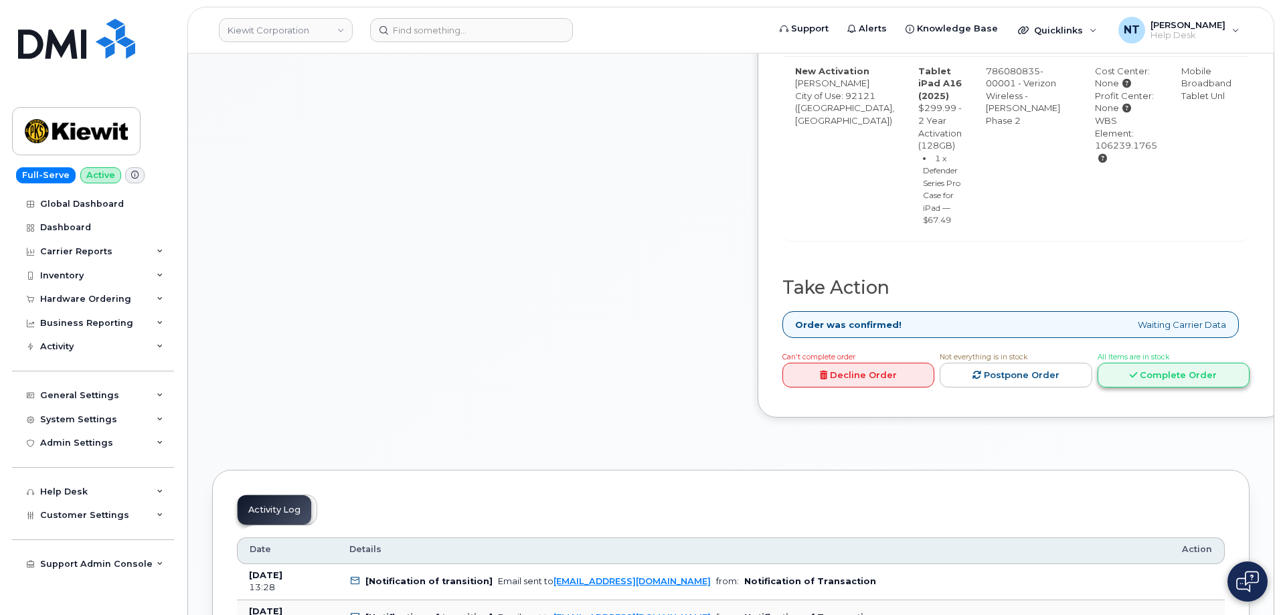
click at [1202, 387] on link "Complete Order" at bounding box center [1174, 375] width 152 height 25
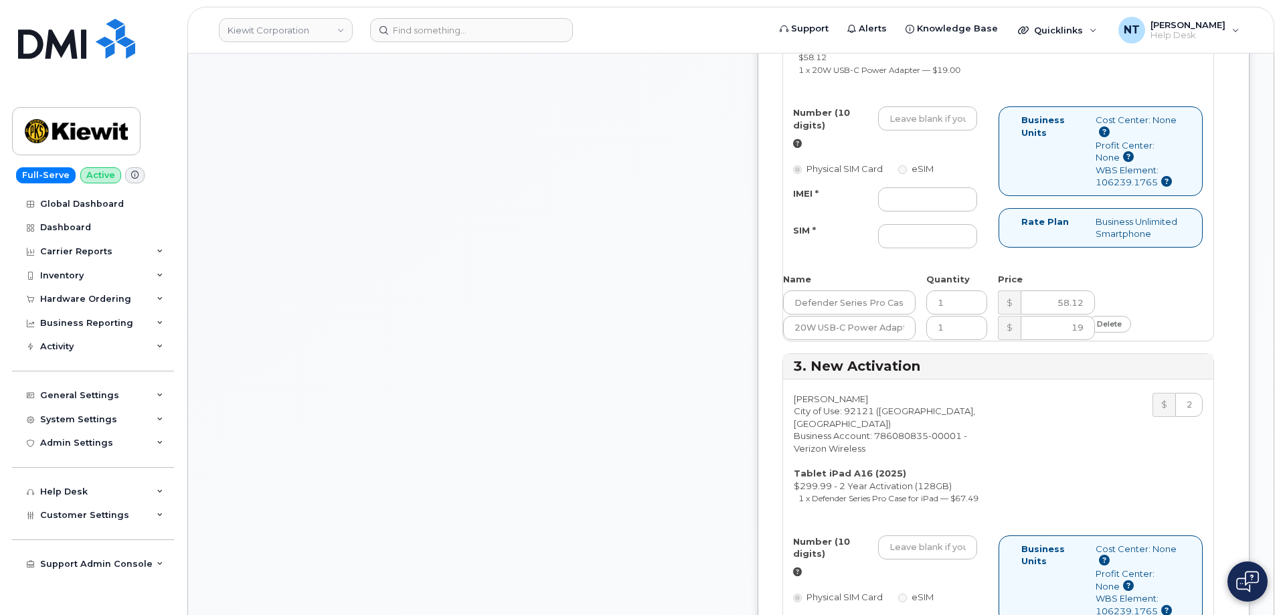
scroll to position [1071, 0]
click at [961, 213] on input "IMEI *" at bounding box center [927, 201] width 99 height 24
paste input "355135956227206"
type input "355135956227206"
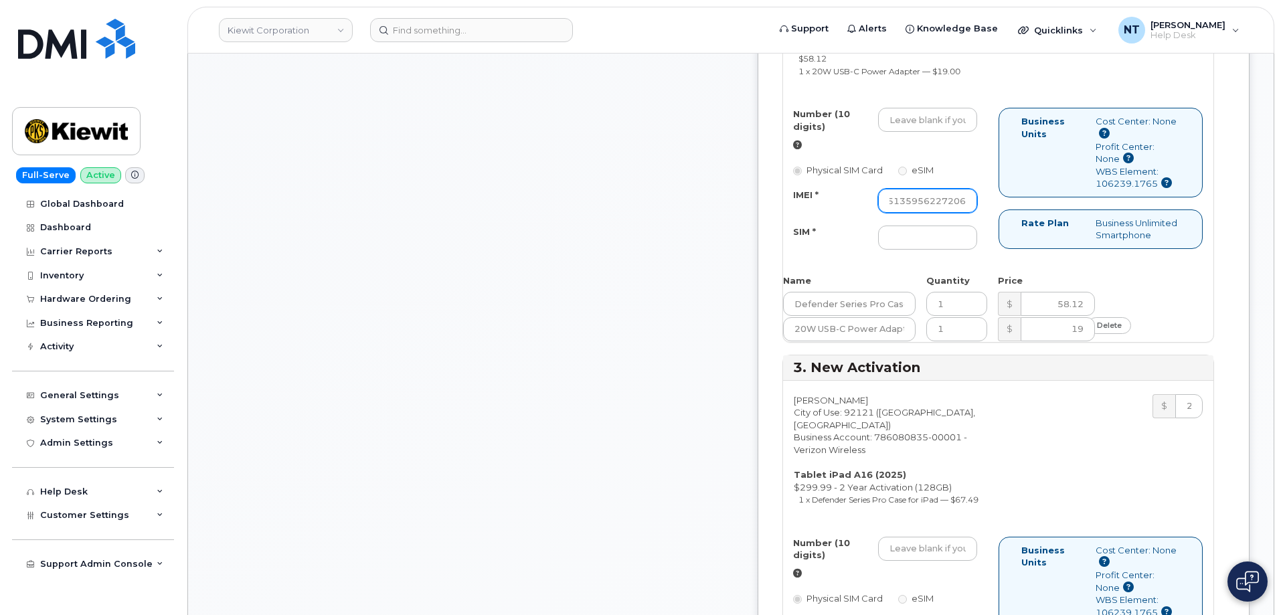
scroll to position [0, 0]
click at [961, 250] on input "SIM *" at bounding box center [927, 238] width 99 height 24
paste input "89049032007208888800208506334463"
drag, startPoint x: 950, startPoint y: 376, endPoint x: 951, endPoint y: 355, distance: 21.4
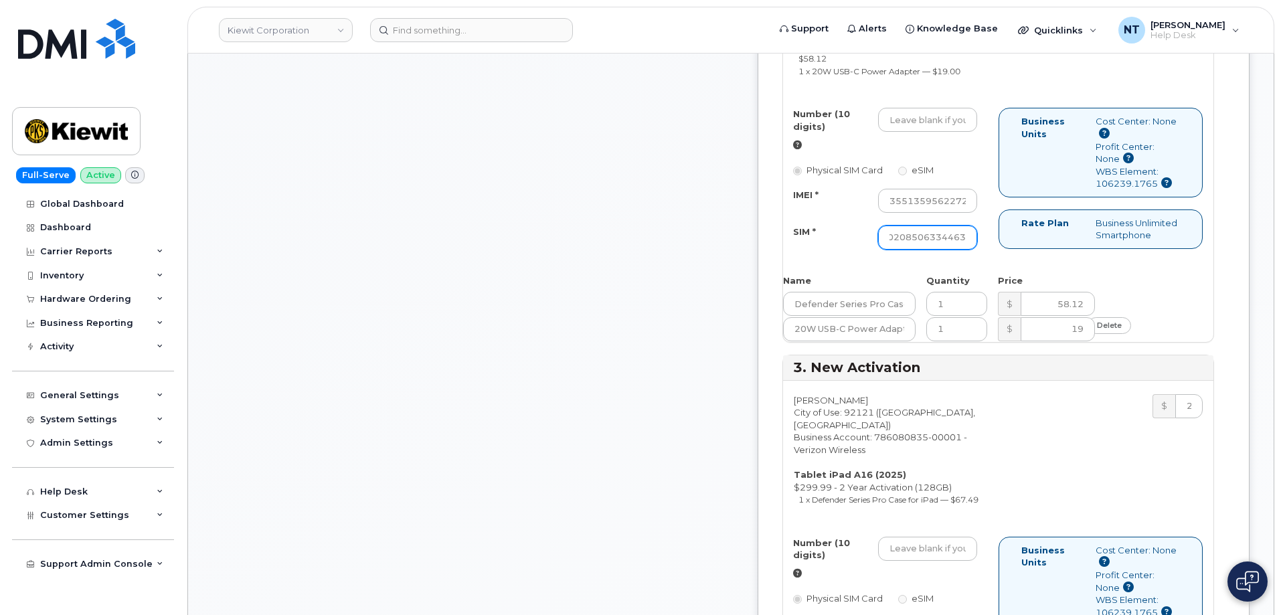
click at [977, 250] on input "89049032007208888800208506334463" at bounding box center [927, 238] width 99 height 24
type input "89049032007208888800208506334463"
drag, startPoint x: 950, startPoint y: 339, endPoint x: 1053, endPoint y: 345, distance: 103.2
click at [1053, 262] on div "Number (10 digits) Physical SIM Card eSIM IMEI * 355135956227206 SIM * 89049032…" at bounding box center [998, 185] width 430 height 154
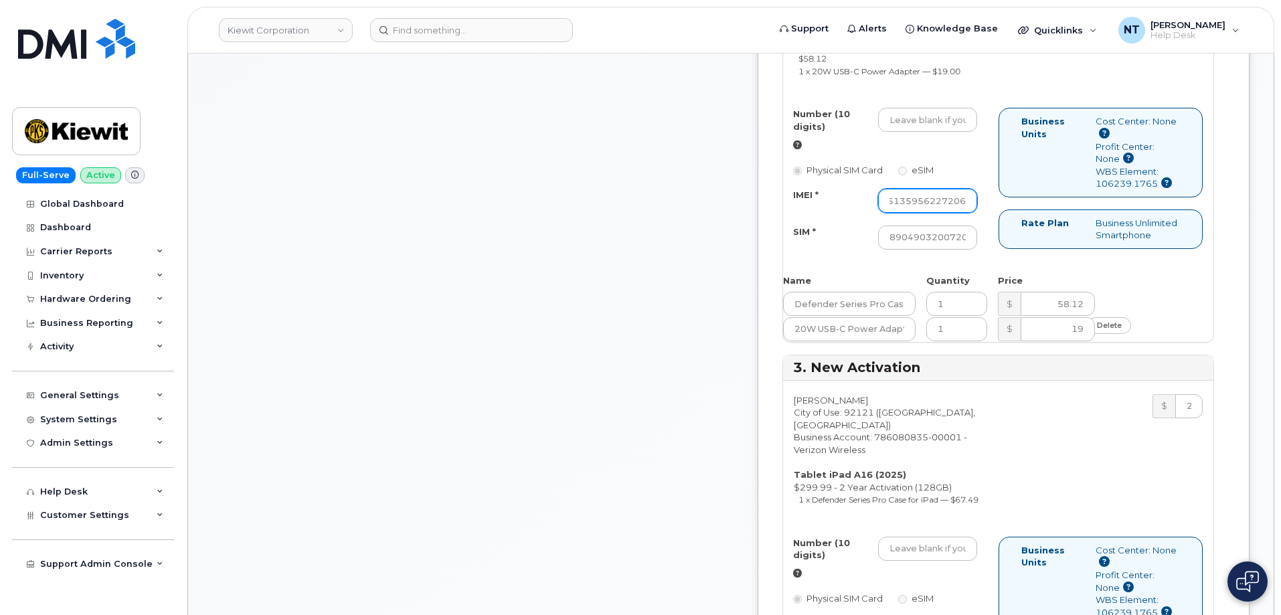
scroll to position [0, 0]
click at [959, 243] on div "Shelby VanAssche City of Use: 92121 (San Diego, CA) Business Account: 786080835…" at bounding box center [998, 134] width 430 height 415
click at [965, 132] on input "Number (10 digits)" at bounding box center [927, 120] width 99 height 24
paste input "858-253-3056"
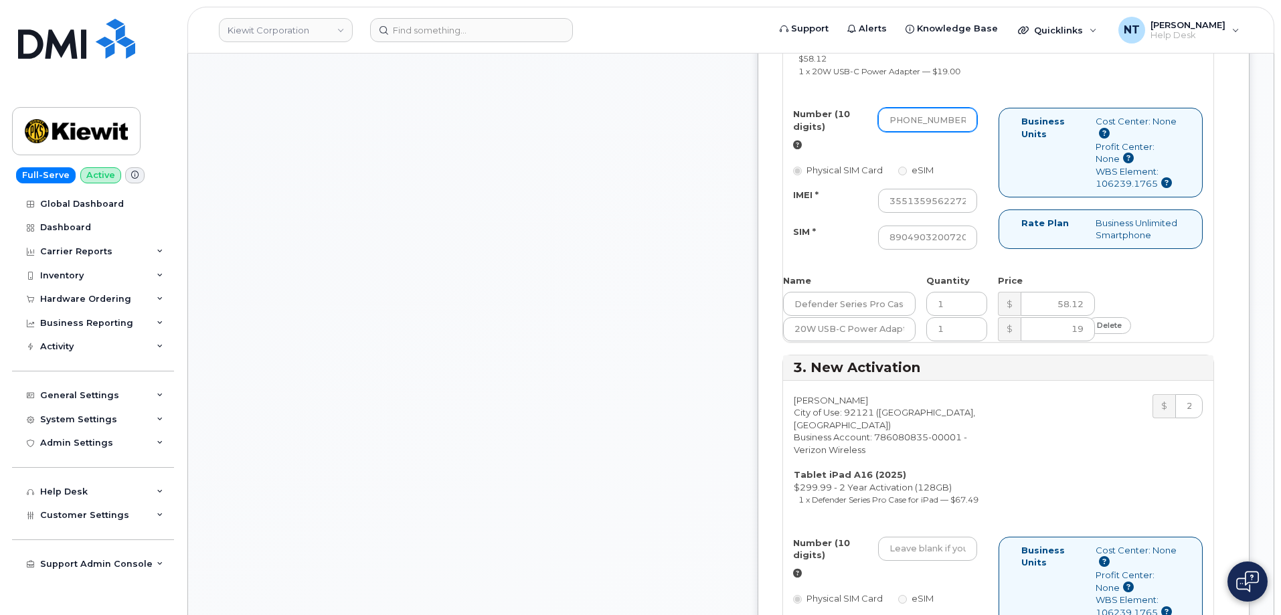
click at [965, 132] on input "858-253-3056" at bounding box center [927, 120] width 99 height 24
click at [947, 132] on input "858-2533056" at bounding box center [927, 120] width 99 height 24
drag, startPoint x: 944, startPoint y: 262, endPoint x: 962, endPoint y: 265, distance: 17.7
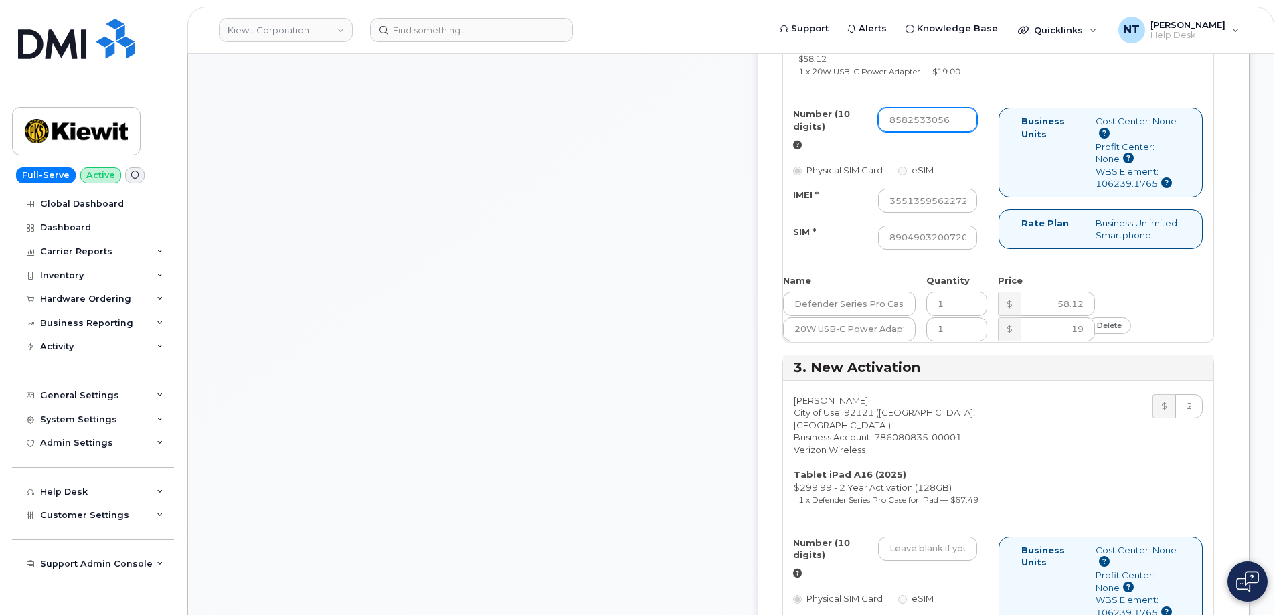
click at [962, 132] on input "8582533056" at bounding box center [927, 120] width 99 height 24
type input "8582533056"
drag, startPoint x: 964, startPoint y: 338, endPoint x: 1025, endPoint y: 347, distance: 61.6
click at [1025, 262] on div "Number (10 digits) 8582533056 Physical SIM Card eSIM IMEI * 355135956227206 SIM…" at bounding box center [998, 185] width 430 height 154
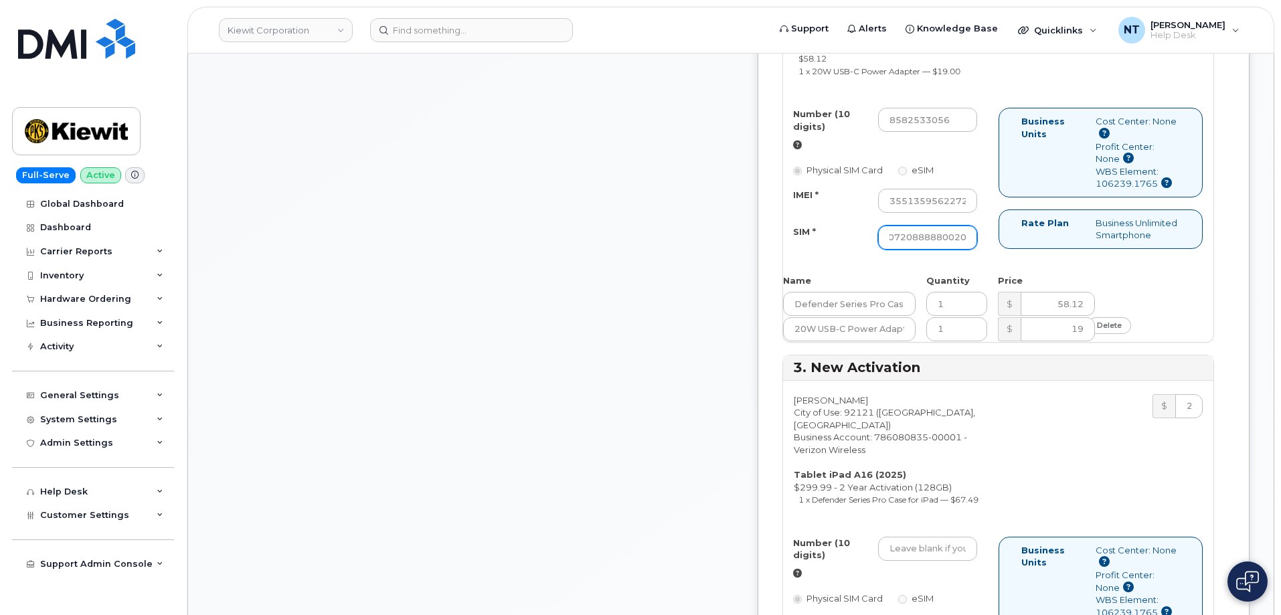
scroll to position [0, 129]
drag, startPoint x: 970, startPoint y: 379, endPoint x: 1025, endPoint y: 384, distance: 55.1
click at [1025, 262] on div "Number (10 digits) 8582533056 Physical SIM Card eSIM IMEI * 355135956227206 SIM…" at bounding box center [998, 185] width 430 height 154
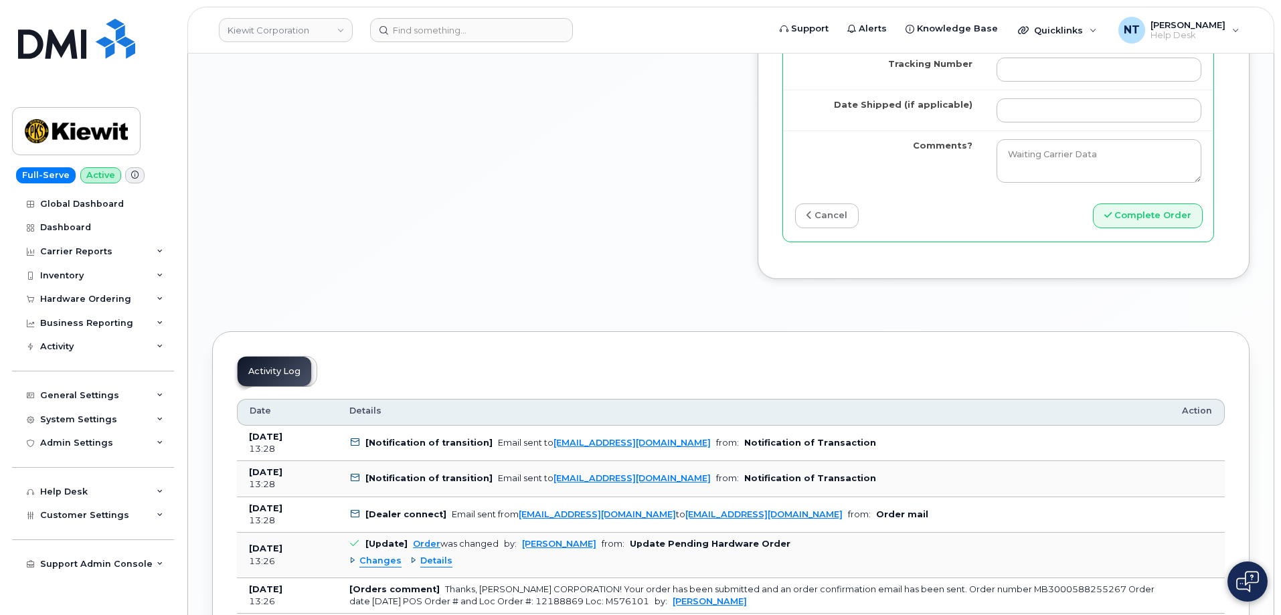
scroll to position [2275, 0]
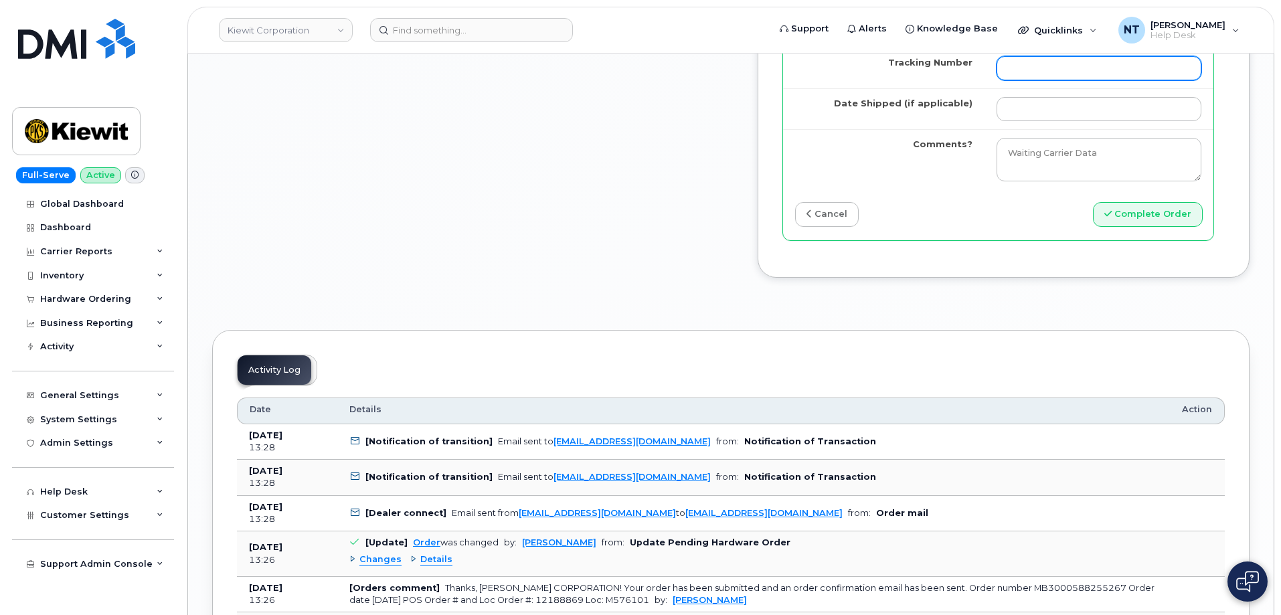
click at [1027, 80] on input "Tracking Number" at bounding box center [1098, 68] width 205 height 24
paste input "444401113310"
type input "444401113310"
click at [1074, 39] on select "Purolator UPS FedEx Canada Post Courier Other Drop Off Pick Up" at bounding box center [1098, 27] width 205 height 24
select select "FedEx"
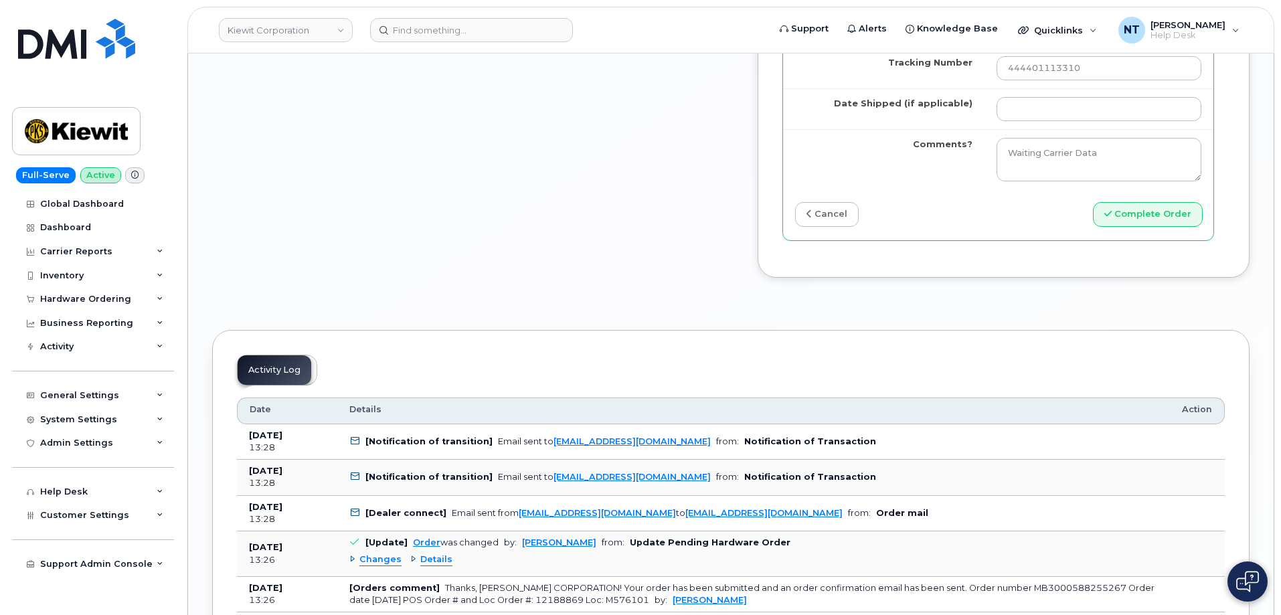
click at [996, 39] on select "Purolator UPS FedEx Canada Post Courier Other Drop Off Pick Up" at bounding box center [1098, 27] width 205 height 24
click at [1055, 121] on input "Date Shipped (if applicable)" at bounding box center [1098, 109] width 205 height 24
drag, startPoint x: 1118, startPoint y: 205, endPoint x: 1084, endPoint y: 230, distance: 41.2
click at [1118, 205] on td "21" at bounding box center [1114, 207] width 24 height 24
type input "2025-08-21"
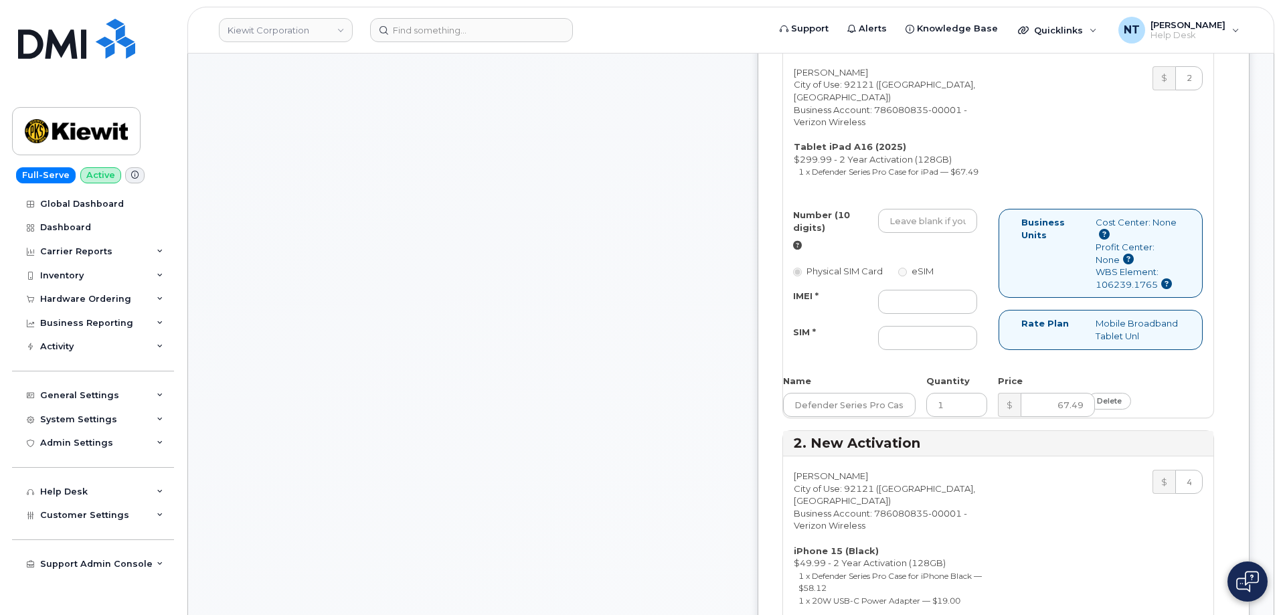
scroll to position [602, 0]
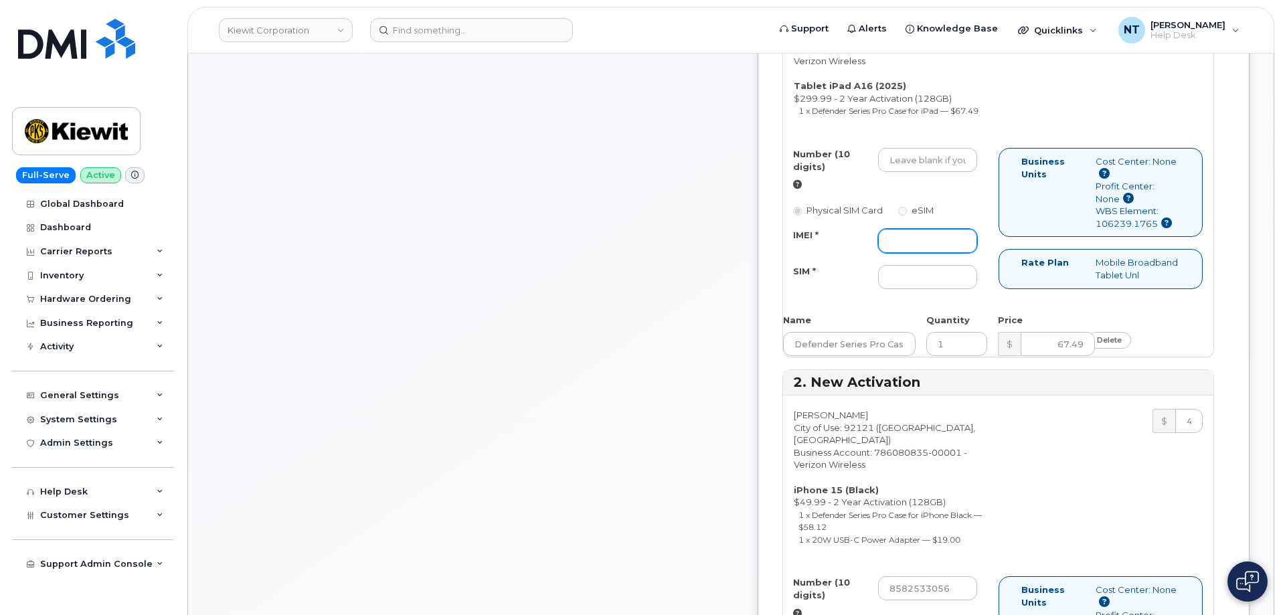
click at [964, 253] on input "IMEI *" at bounding box center [927, 241] width 99 height 24
paste input "355205565867351"
type input "355205565867351"
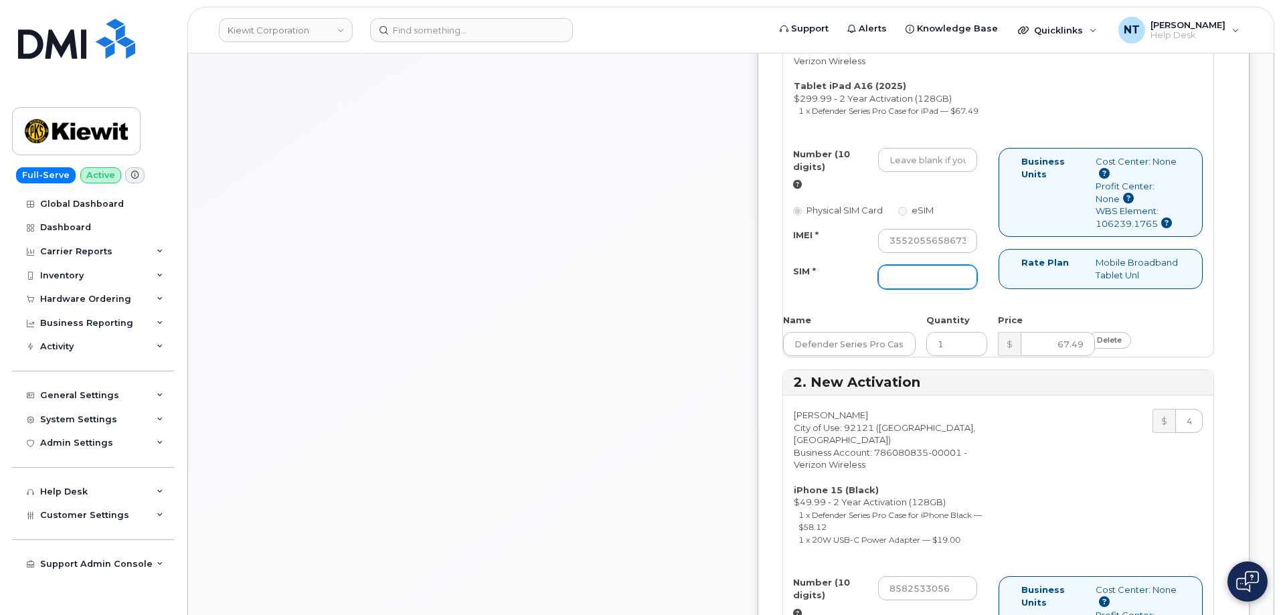
click at [954, 289] on input "SIM *" at bounding box center [927, 277] width 99 height 24
paste input "89049032007408888700207489714909"
type input "89049032007408888700207489714909"
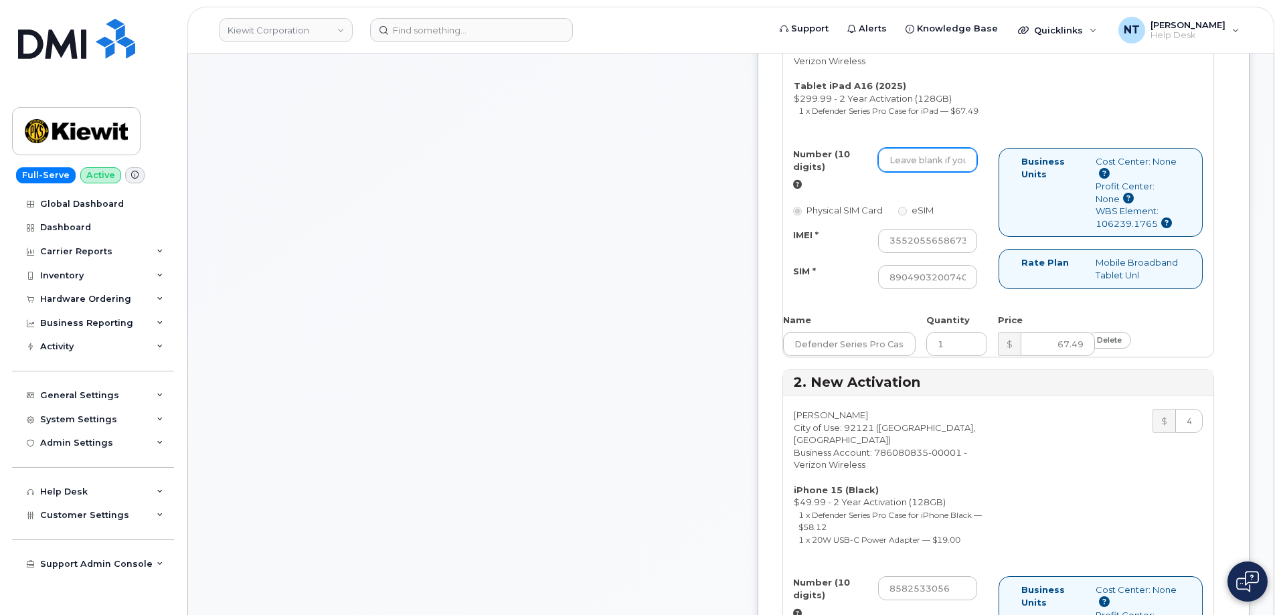
click at [948, 172] on input "Number (10 digits)" at bounding box center [927, 160] width 99 height 24
click at [935, 172] on input "Number (10 digits)" at bounding box center [927, 160] width 99 height 24
paste input "858-253-3104"
click at [966, 172] on input "858-253-3104" at bounding box center [927, 160] width 99 height 24
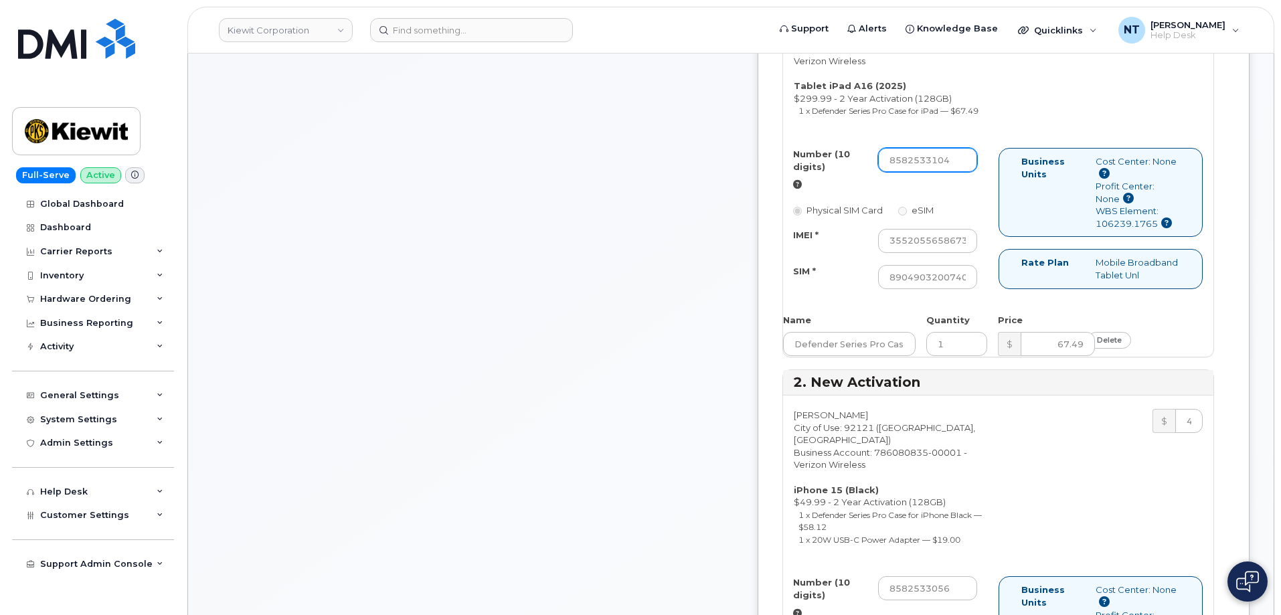
scroll to position [0, 0]
drag, startPoint x: 944, startPoint y: 284, endPoint x: 964, endPoint y: 290, distance: 21.2
click at [964, 172] on input "8582533104" at bounding box center [927, 160] width 99 height 24
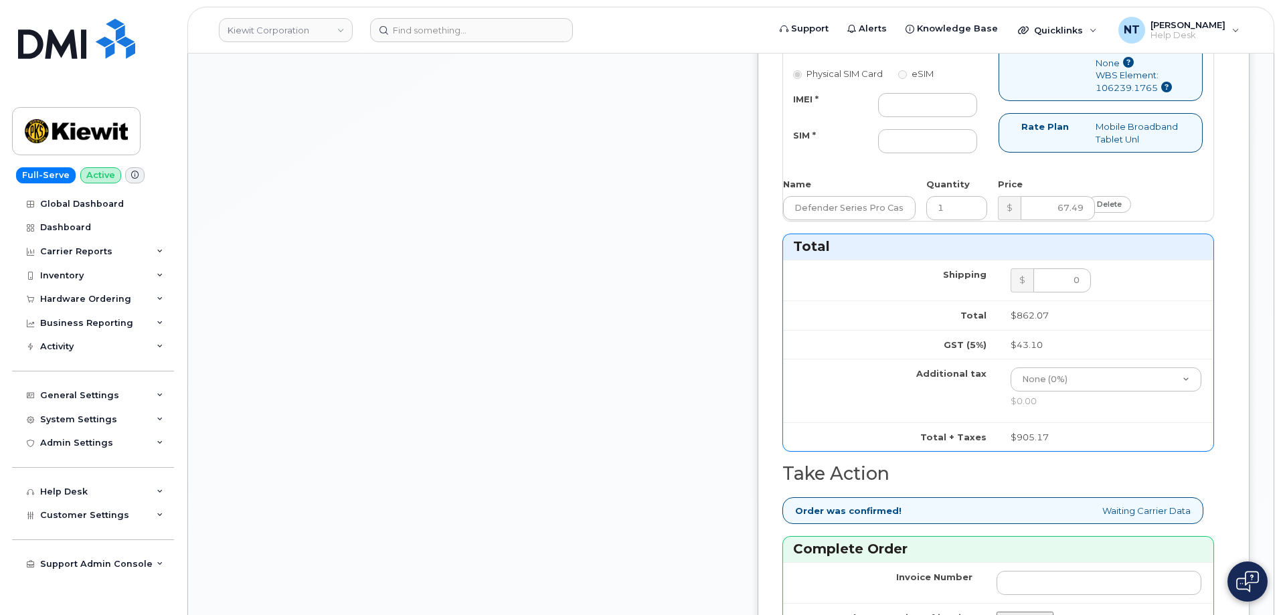
scroll to position [1606, 0]
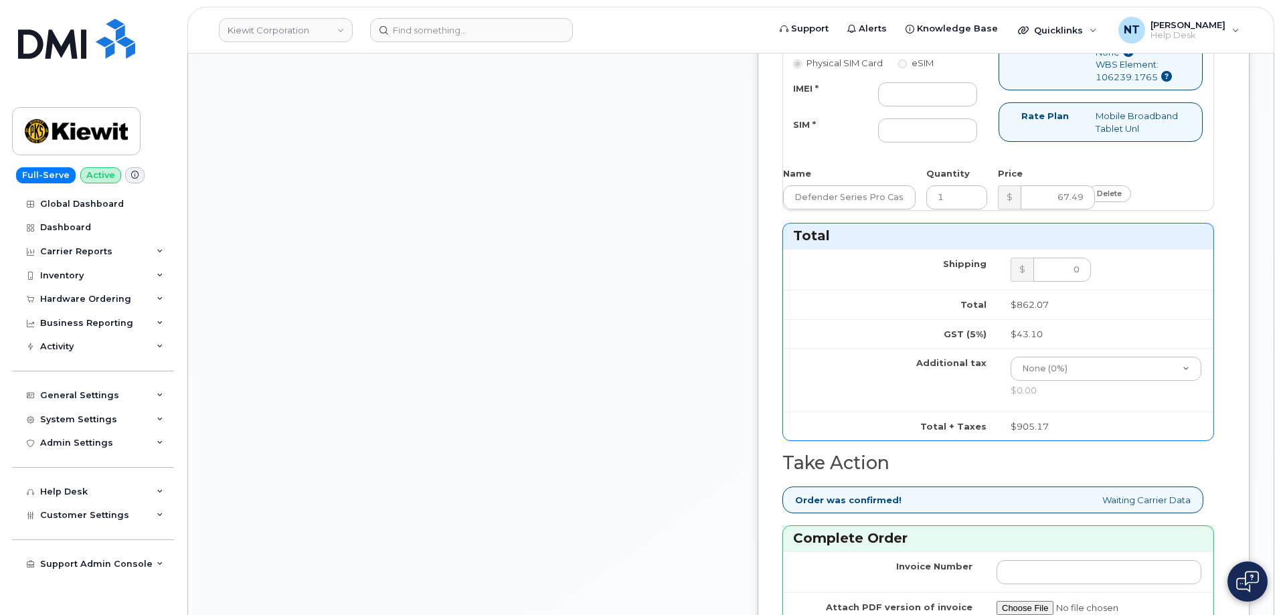
type input "8582533104"
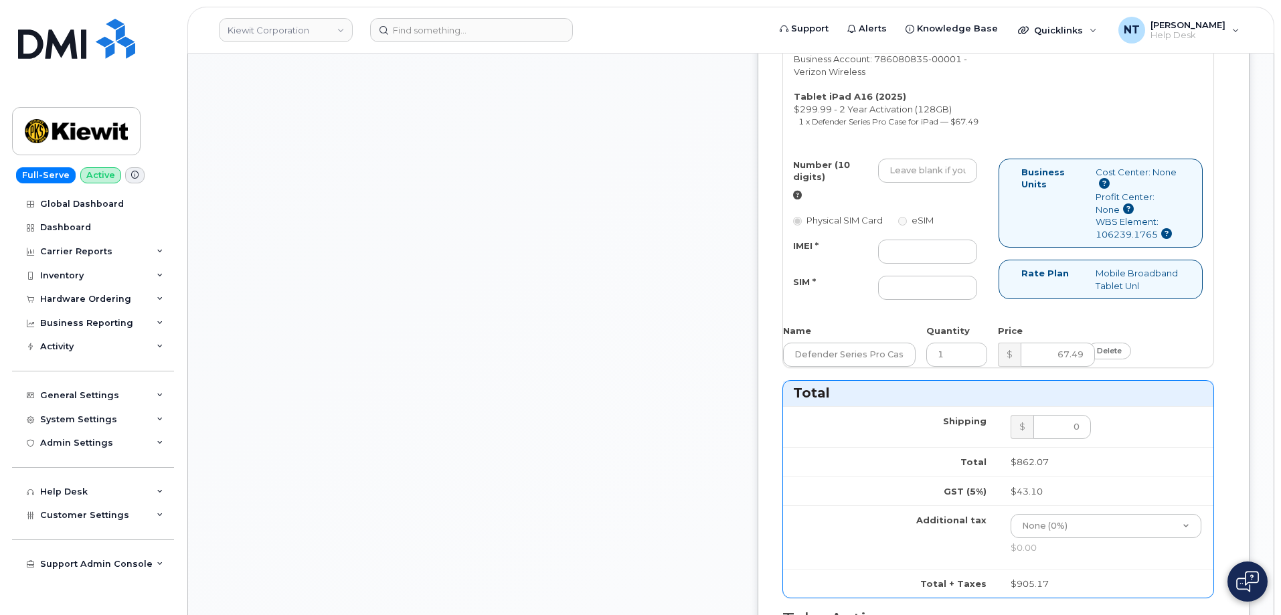
scroll to position [1539, 0]
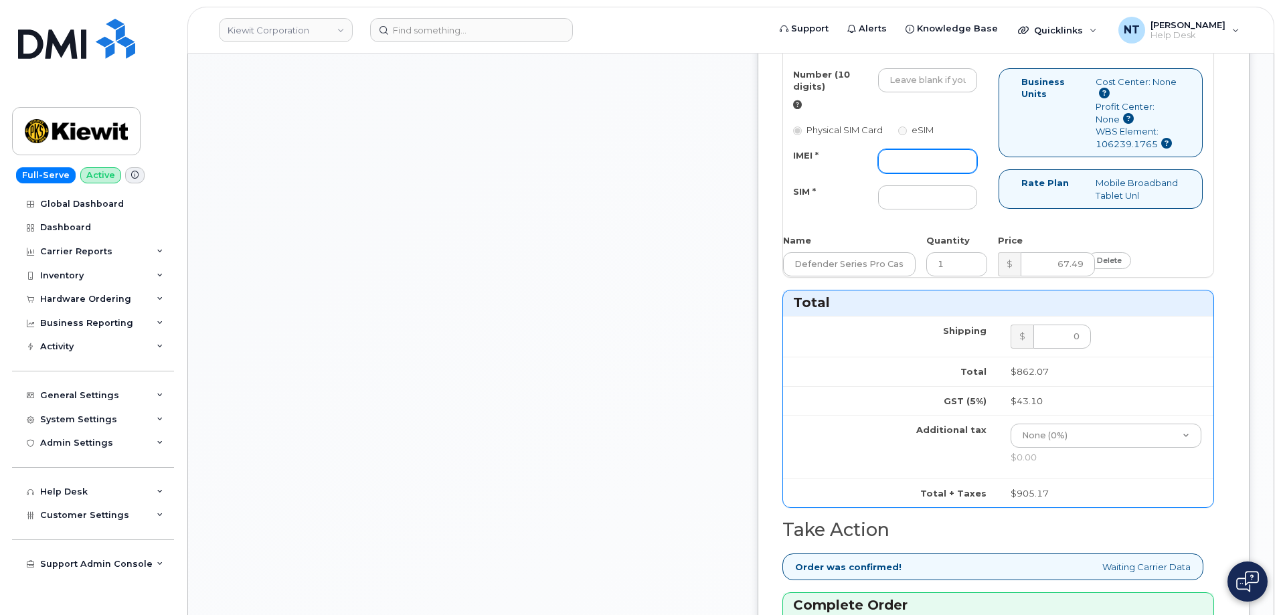
drag, startPoint x: 935, startPoint y: 325, endPoint x: 928, endPoint y: 327, distance: 7.2
click at [935, 173] on input "IMEI *" at bounding box center [927, 161] width 99 height 24
paste input "355205565056773"
type input "355205565056773"
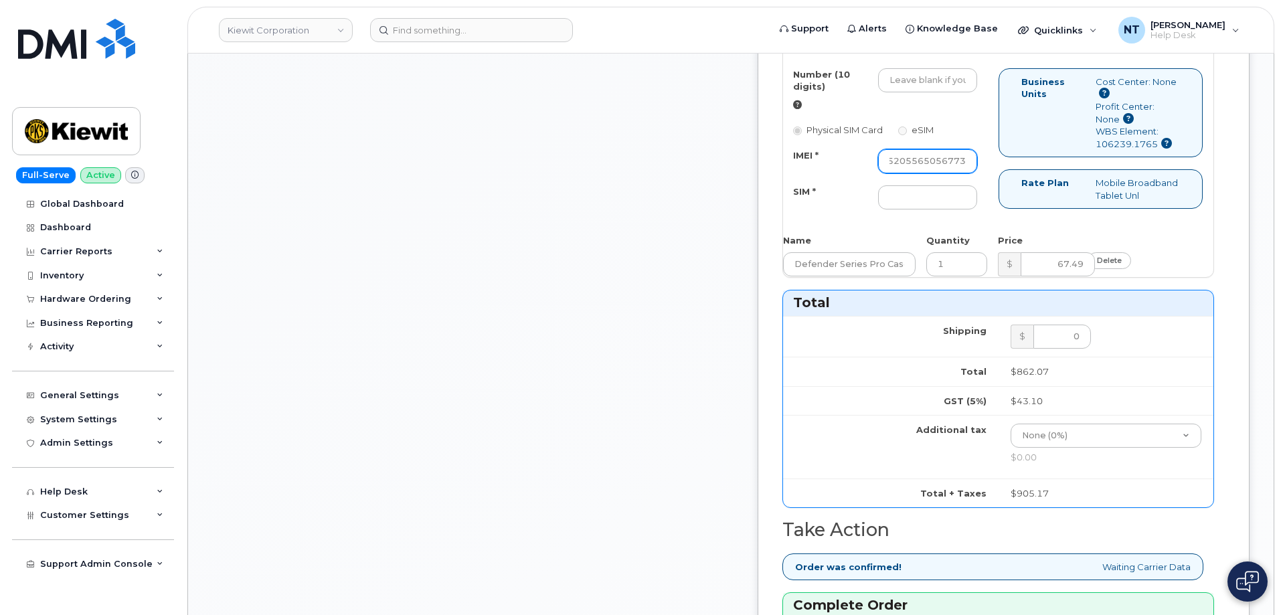
scroll to position [0, 0]
click at [948, 209] on input "SIM *" at bounding box center [927, 197] width 99 height 24
paste input "89049032007408888700218862822707"
type input "89049032007408888700218862822707"
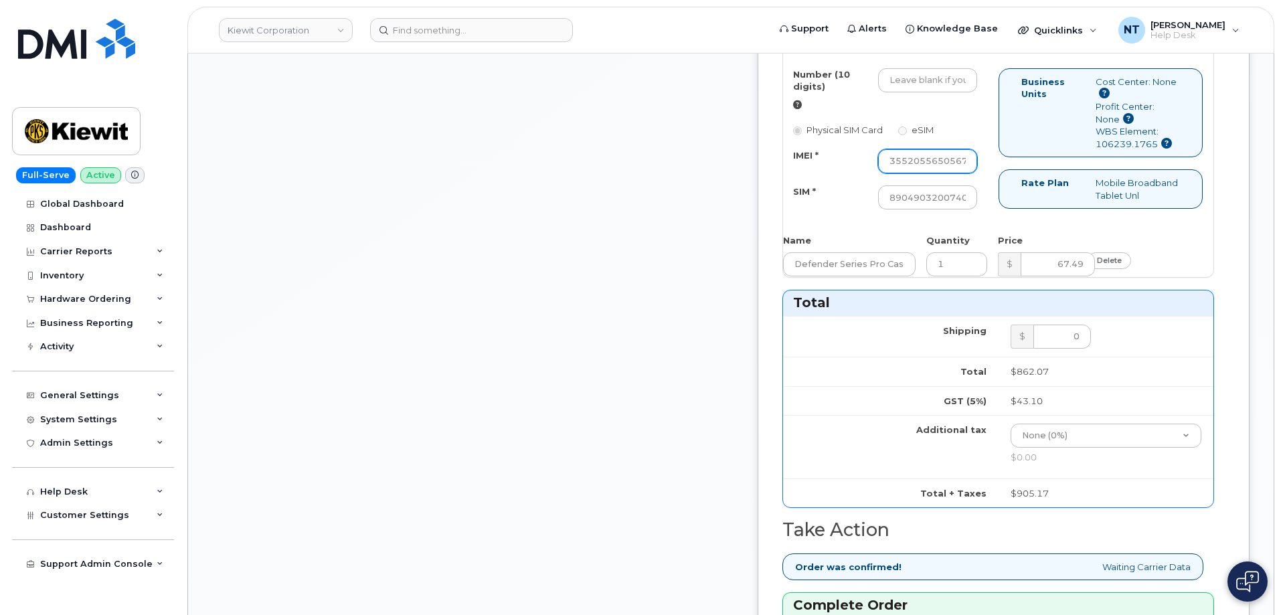
scroll to position [0, 27]
drag, startPoint x: 967, startPoint y: 328, endPoint x: 1019, endPoint y: 325, distance: 51.6
click at [999, 222] on div "Number (10 digits) Physical SIM Card eSIM IMEI * 355205565056773 SIM * 89049032…" at bounding box center [890, 145] width 215 height 154
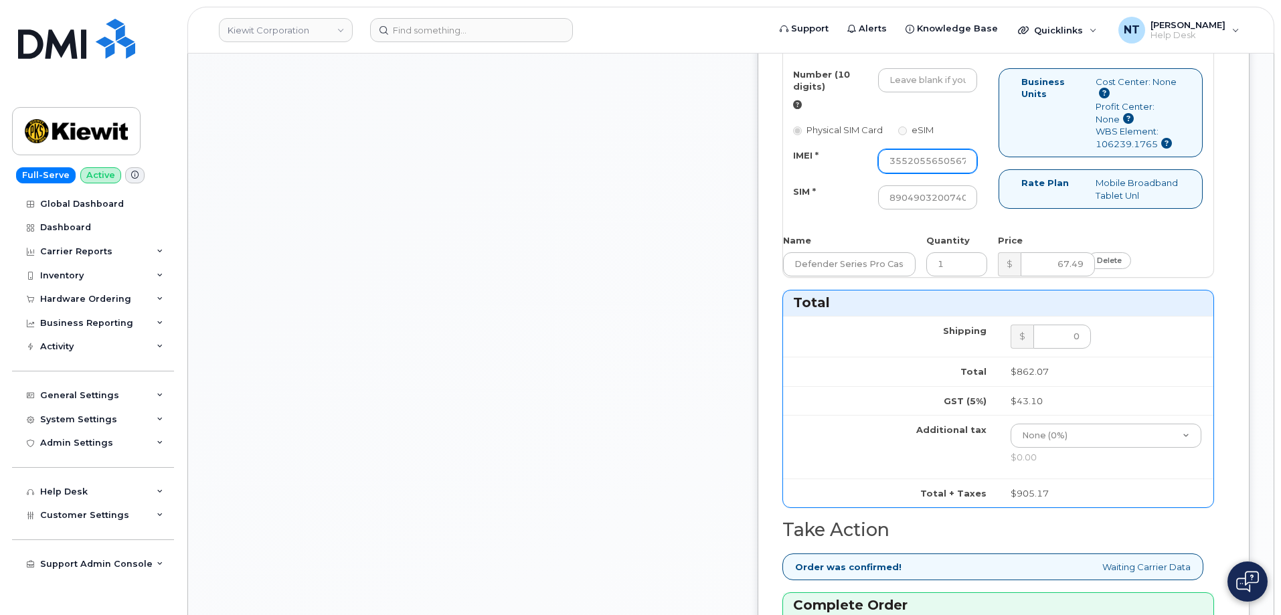
scroll to position [0, 27]
drag, startPoint x: 954, startPoint y: 325, endPoint x: 1056, endPoint y: 327, distance: 101.8
click at [1056, 222] on div "Number (10 digits) Physical SIM Card eSIM IMEI * 355205565056773 SIM * 89049032…" at bounding box center [998, 145] width 430 height 154
drag, startPoint x: 945, startPoint y: 355, endPoint x: 1037, endPoint y: 356, distance: 91.7
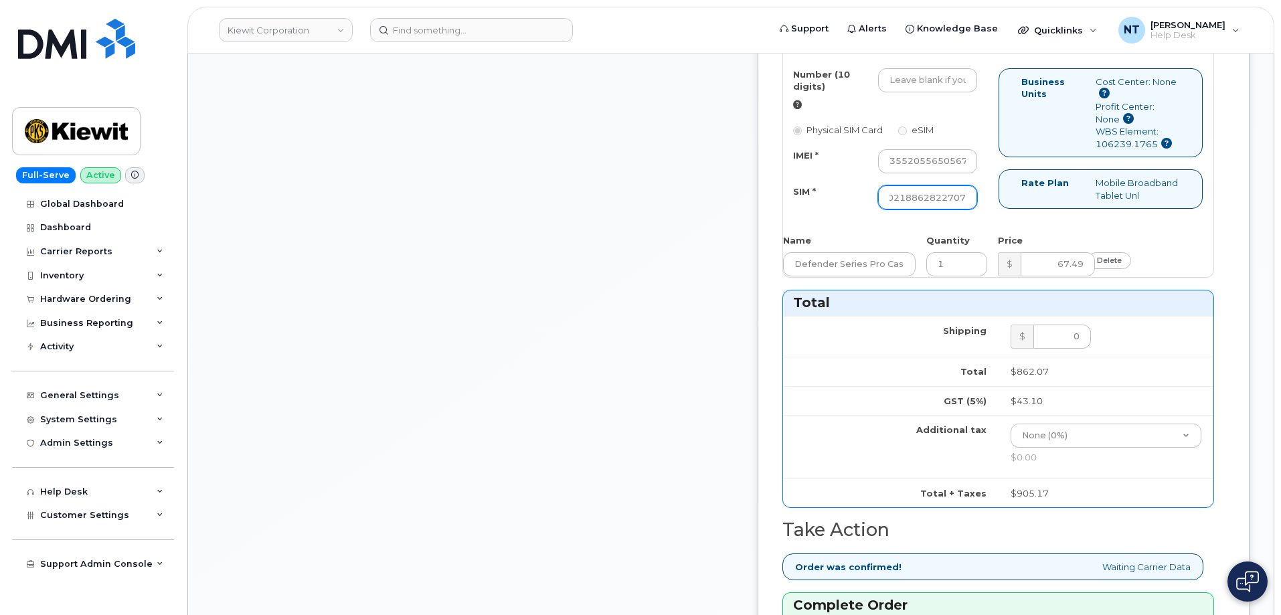
click at [1037, 222] on div "Number (10 digits) Physical SIM Card eSIM IMEI * 355205565056773 SIM * 89049032…" at bounding box center [998, 145] width 430 height 154
click at [977, 92] on input "Number (10 digits)" at bounding box center [927, 80] width 99 height 24
click at [942, 92] on input "Number (10 digits)" at bounding box center [927, 80] width 99 height 24
paste input "858-253-3097"
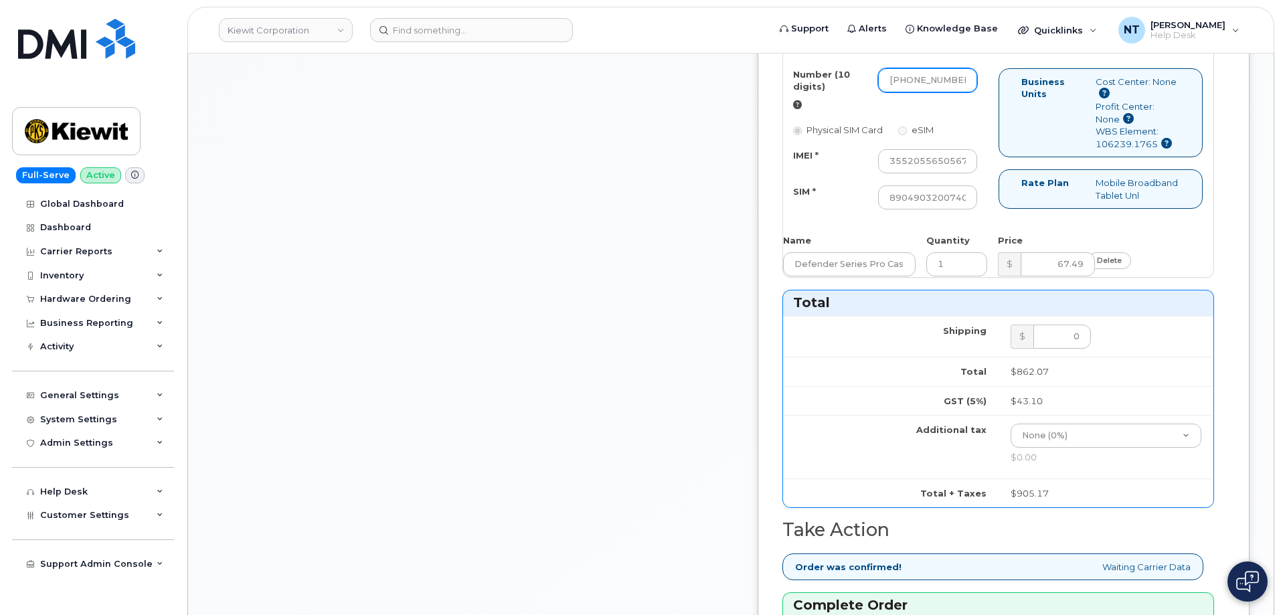
scroll to position [0, 3]
click at [966, 92] on input "858-253-3097" at bounding box center [927, 80] width 99 height 24
click at [948, 92] on input "858-2533097" at bounding box center [927, 80] width 99 height 24
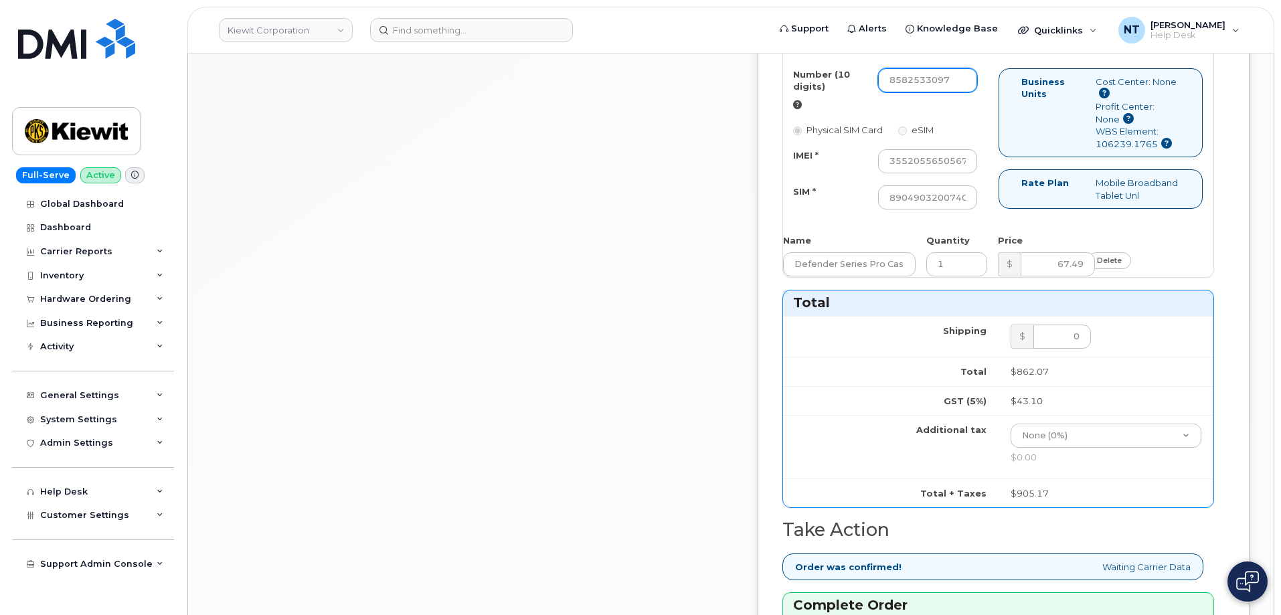
drag, startPoint x: 945, startPoint y: 241, endPoint x: 963, endPoint y: 244, distance: 18.3
click at [963, 92] on input "8582533097" at bounding box center [927, 80] width 99 height 24
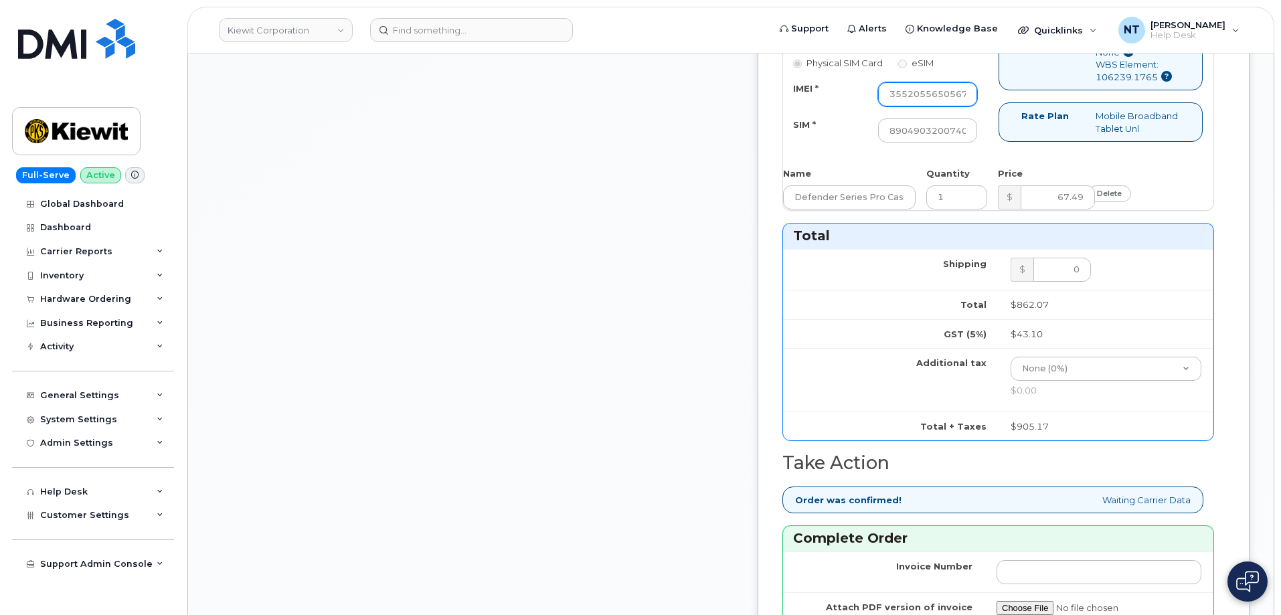
type input "8582533097"
drag, startPoint x: 956, startPoint y: 258, endPoint x: 1007, endPoint y: 263, distance: 50.4
click at [987, 106] on div "355205565056773" at bounding box center [927, 94] width 119 height 24
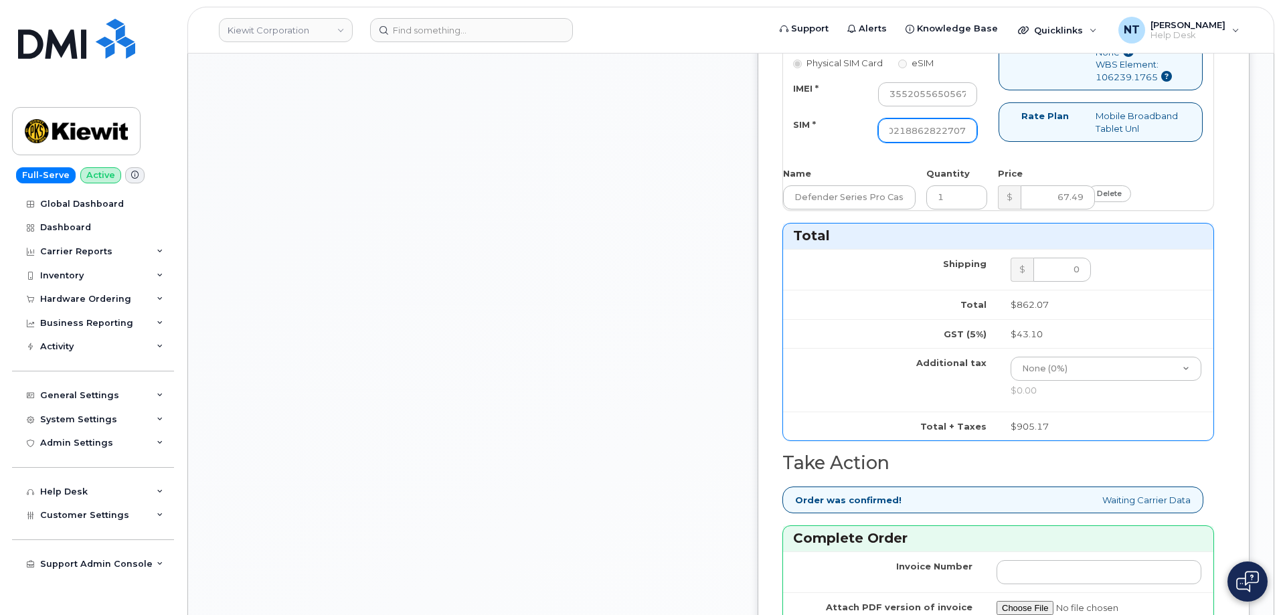
drag, startPoint x: 955, startPoint y: 296, endPoint x: 1020, endPoint y: 304, distance: 65.4
click at [999, 155] on div "Number (10 digits) 8582533097 Physical SIM Card eSIM IMEI * 355205565056773 SIM…" at bounding box center [890, 78] width 215 height 154
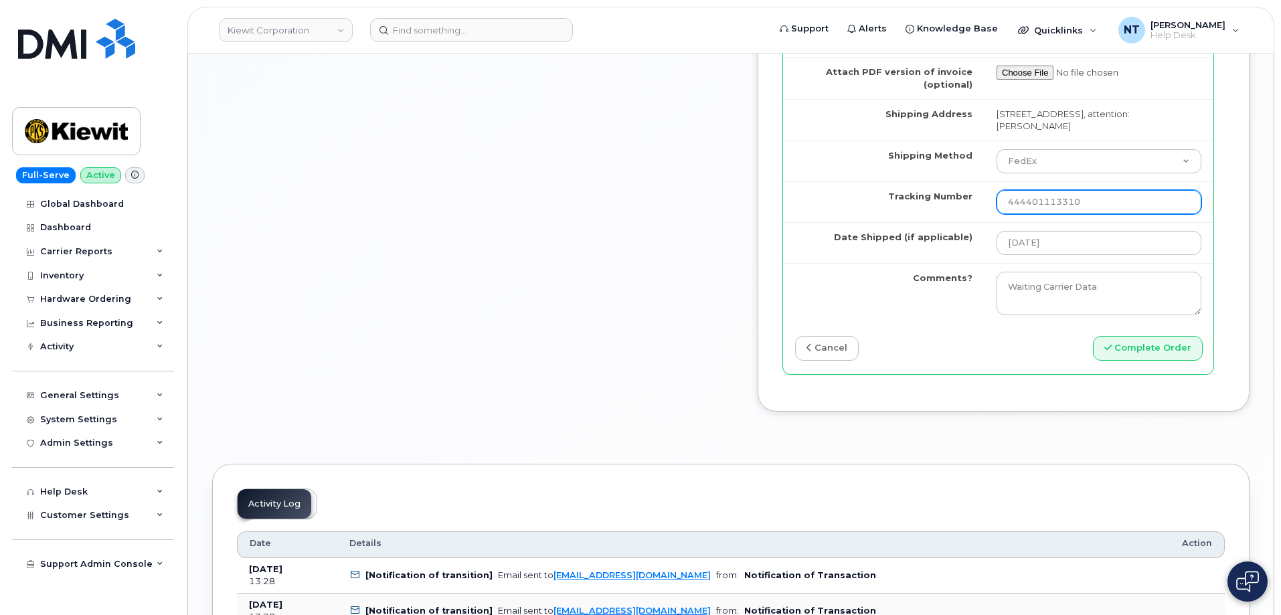
scroll to position [0, 0]
drag, startPoint x: 1030, startPoint y: 404, endPoint x: 1052, endPoint y: 407, distance: 22.3
click at [1052, 214] on input "444401113310" at bounding box center [1098, 202] width 205 height 24
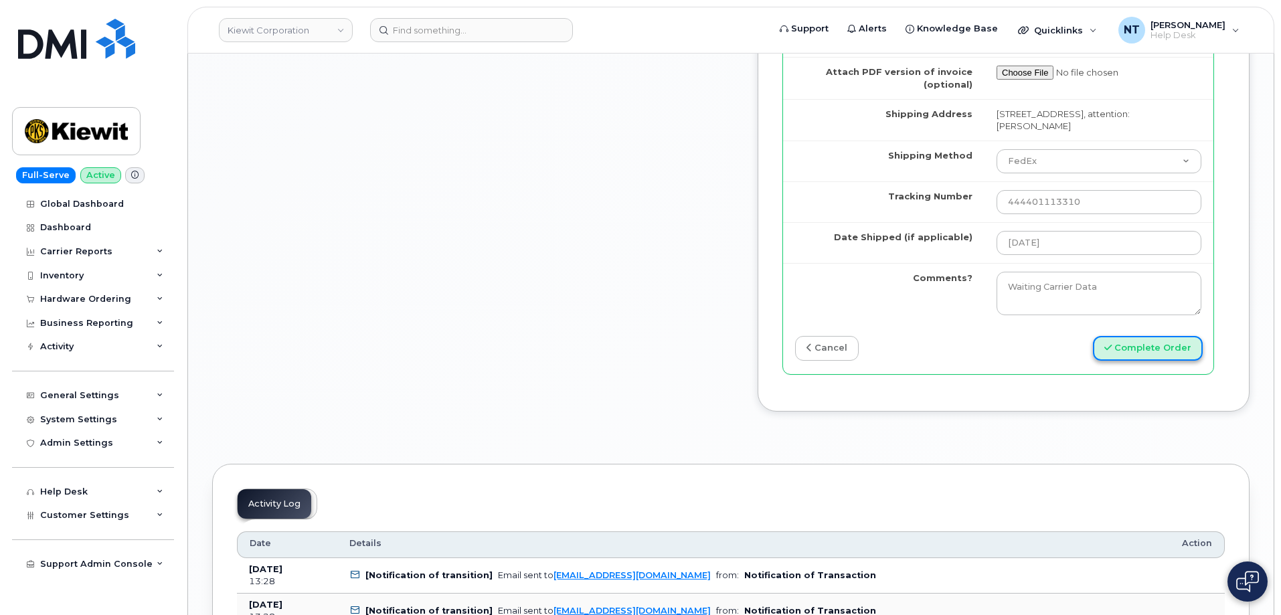
click at [1150, 361] on button "Complete Order" at bounding box center [1148, 348] width 110 height 25
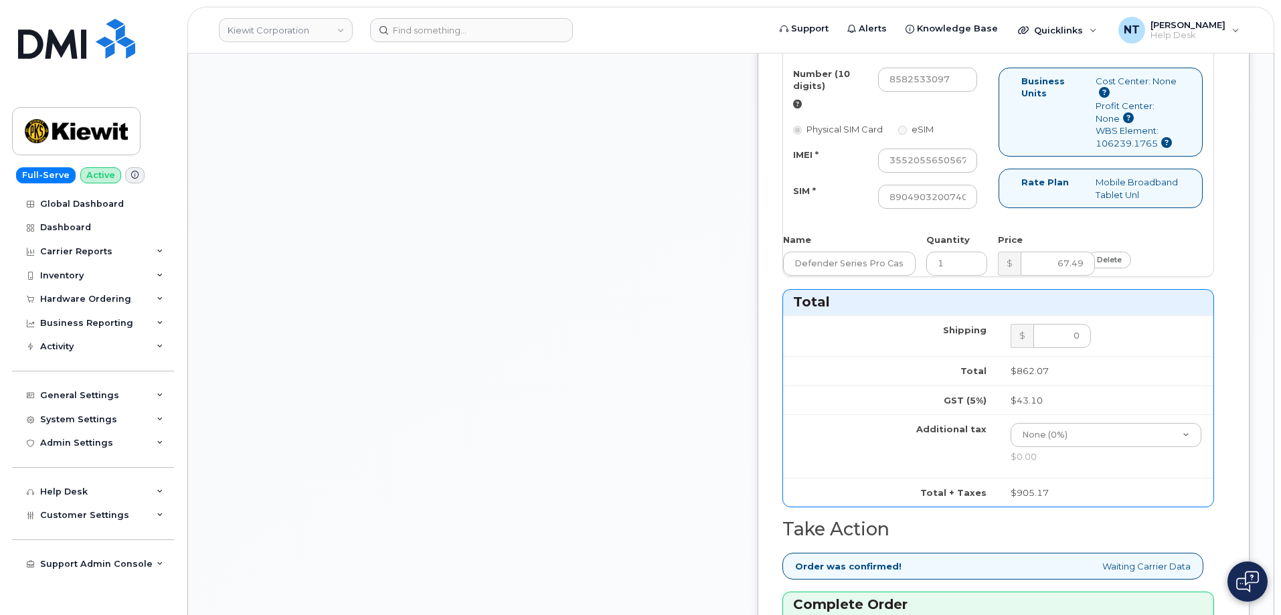
scroll to position [1539, 0]
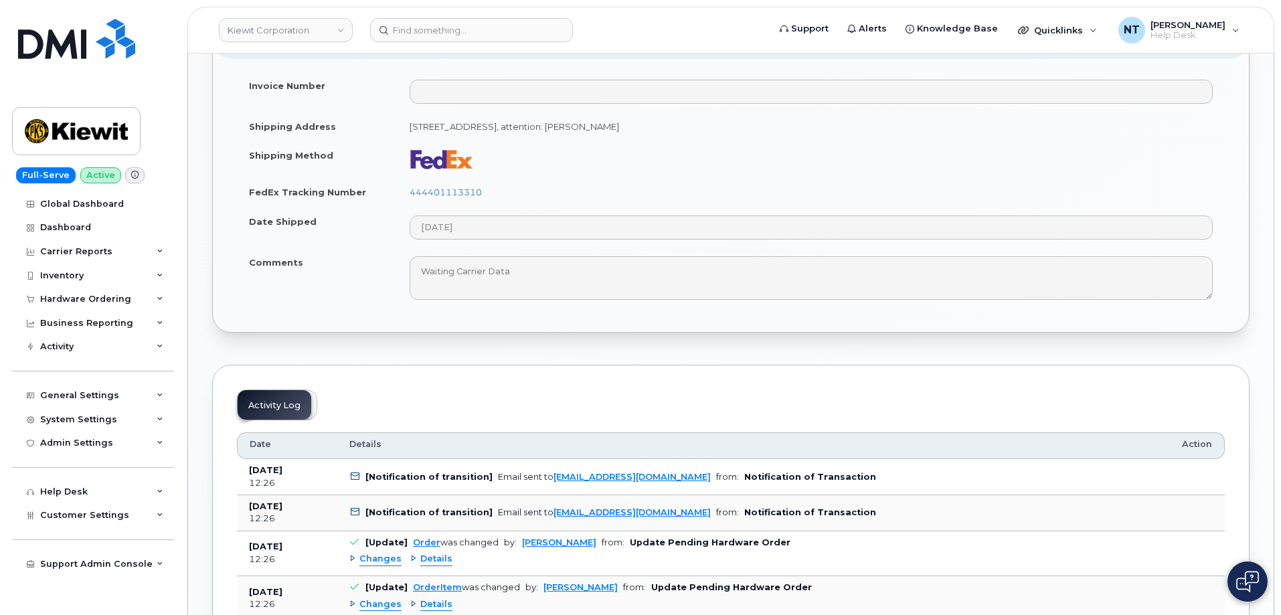
scroll to position [1338, 0]
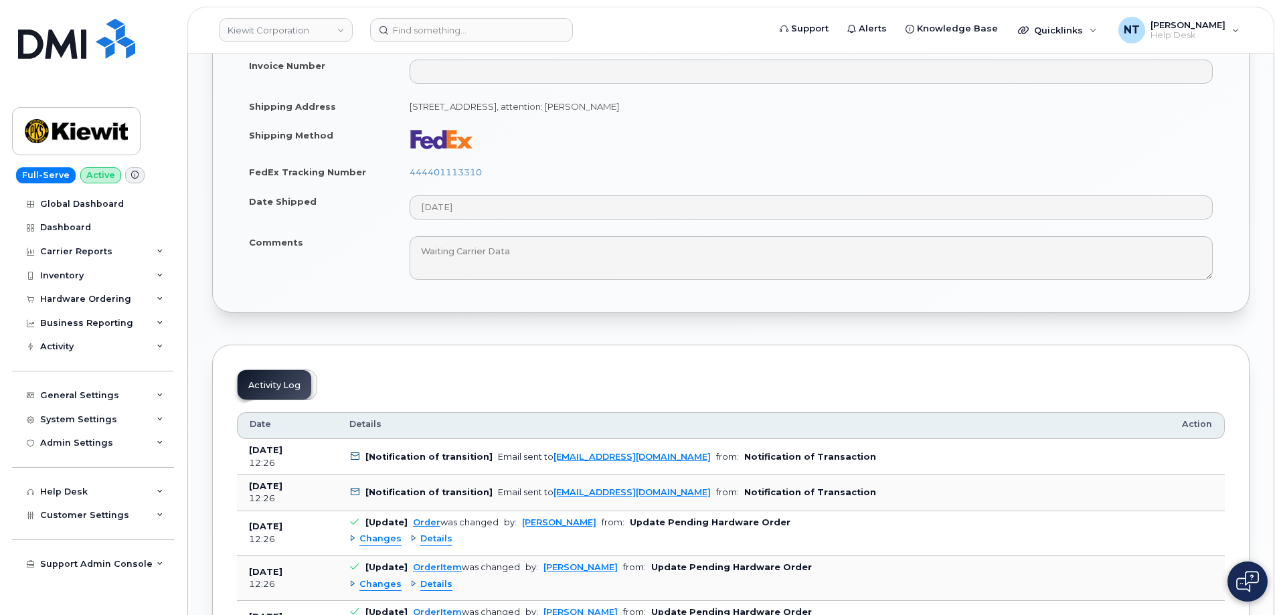
click at [648, 143] on td at bounding box center [811, 138] width 827 height 37
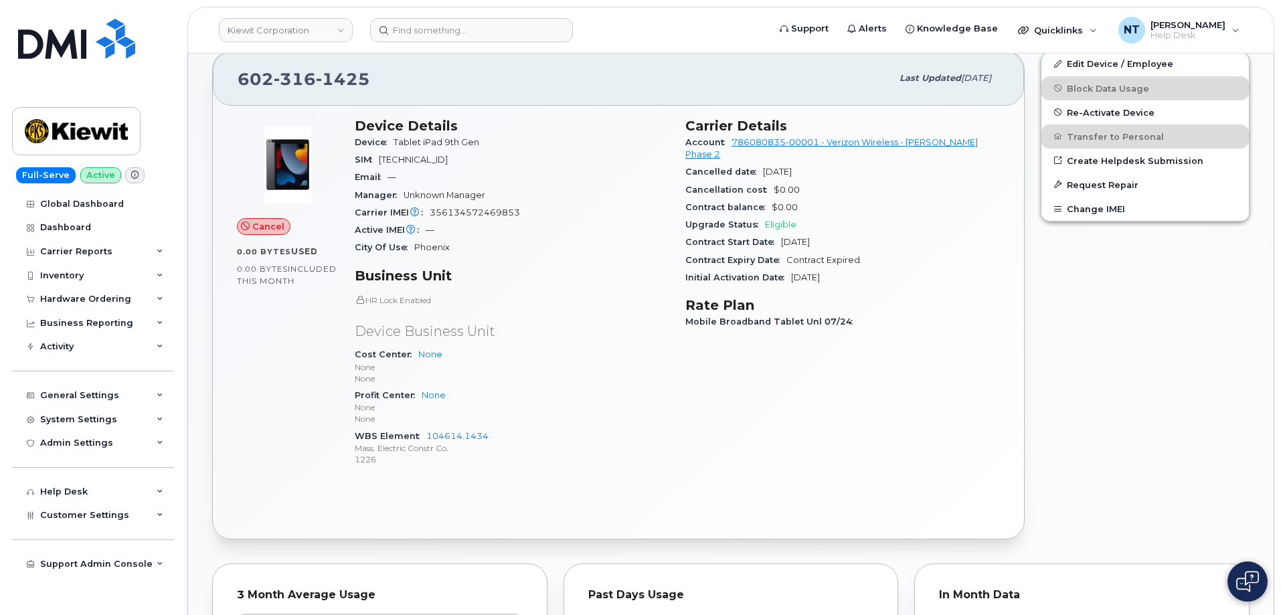
scroll to position [335, 0]
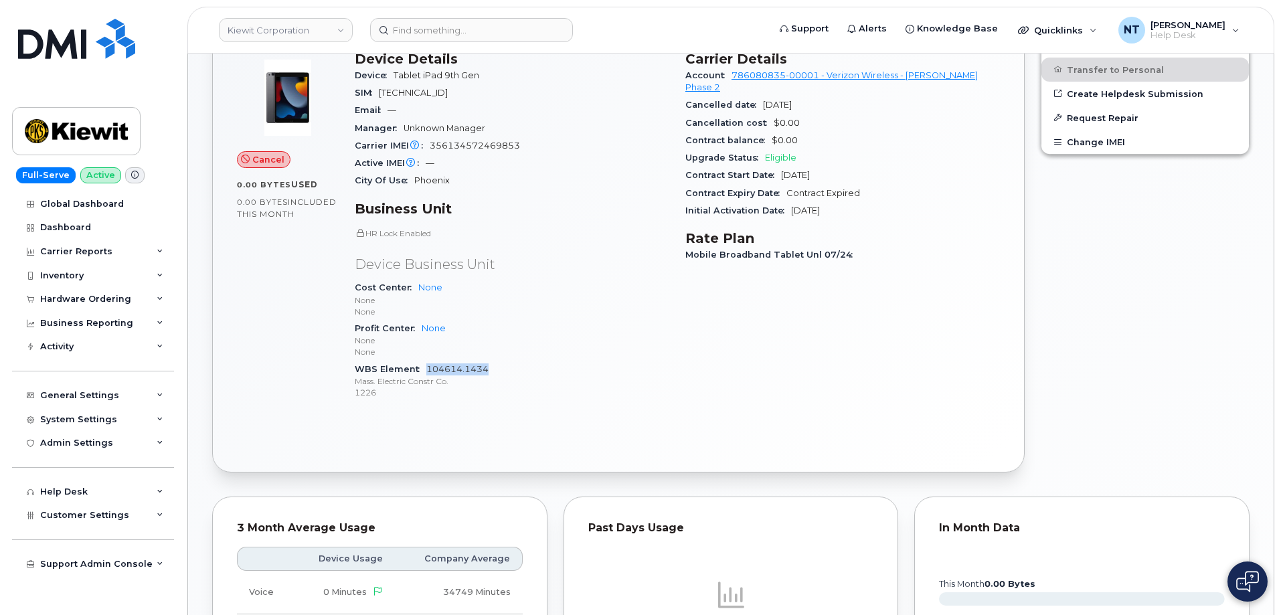
drag, startPoint x: 487, startPoint y: 369, endPoint x: 428, endPoint y: 372, distance: 59.6
click at [428, 372] on div "WBS Element 104614.1434 Mass. Electric Constr Co. 1226" at bounding box center [512, 381] width 315 height 41
copy link "104614.1434"
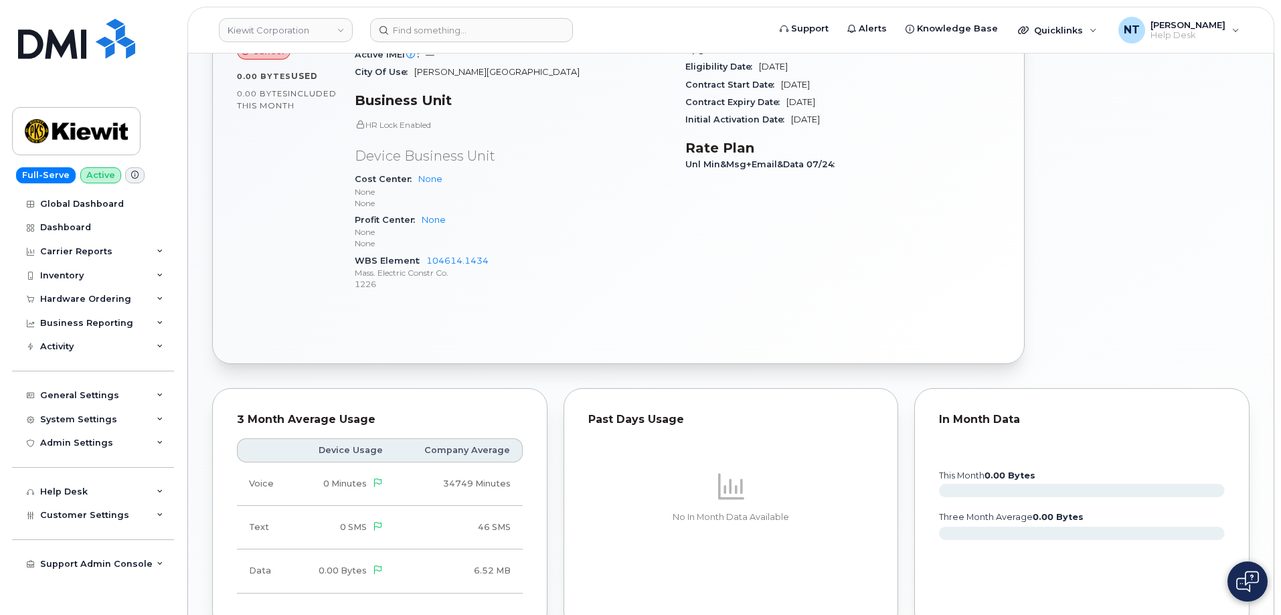
scroll to position [468, 0]
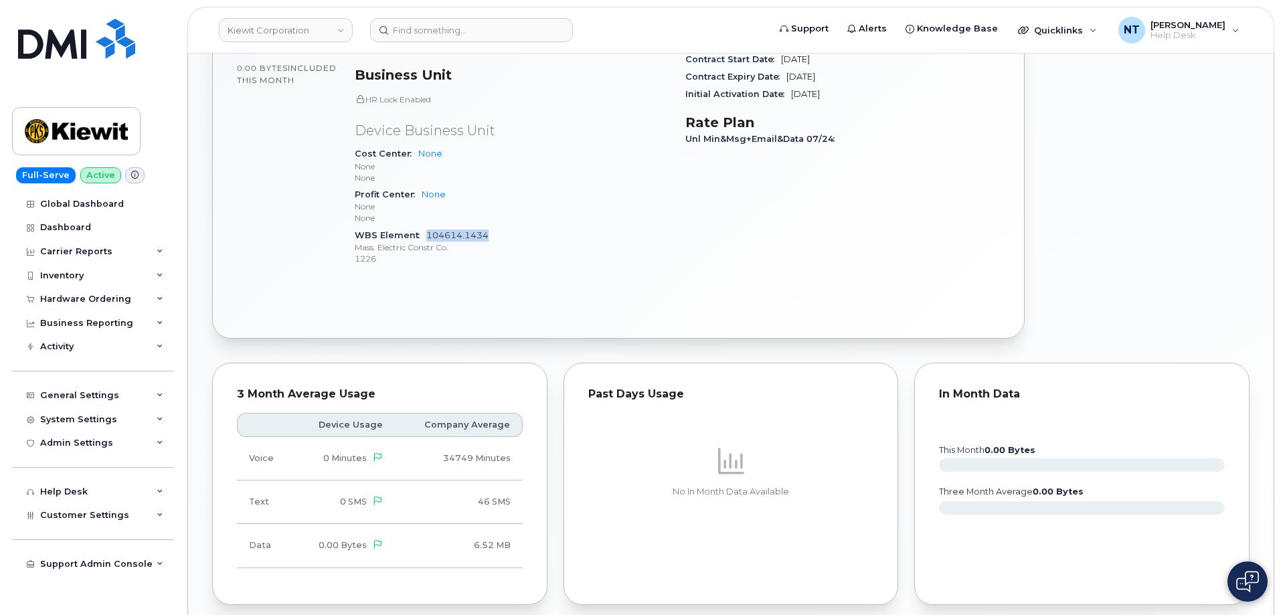
drag, startPoint x: 477, startPoint y: 239, endPoint x: 428, endPoint y: 239, distance: 49.5
click at [428, 239] on div "WBS Element 104614.1434 Mass. Electric Constr Co. 1226" at bounding box center [512, 247] width 315 height 41
copy link "104614.1434"
